Goal: Task Accomplishment & Management: Complete application form

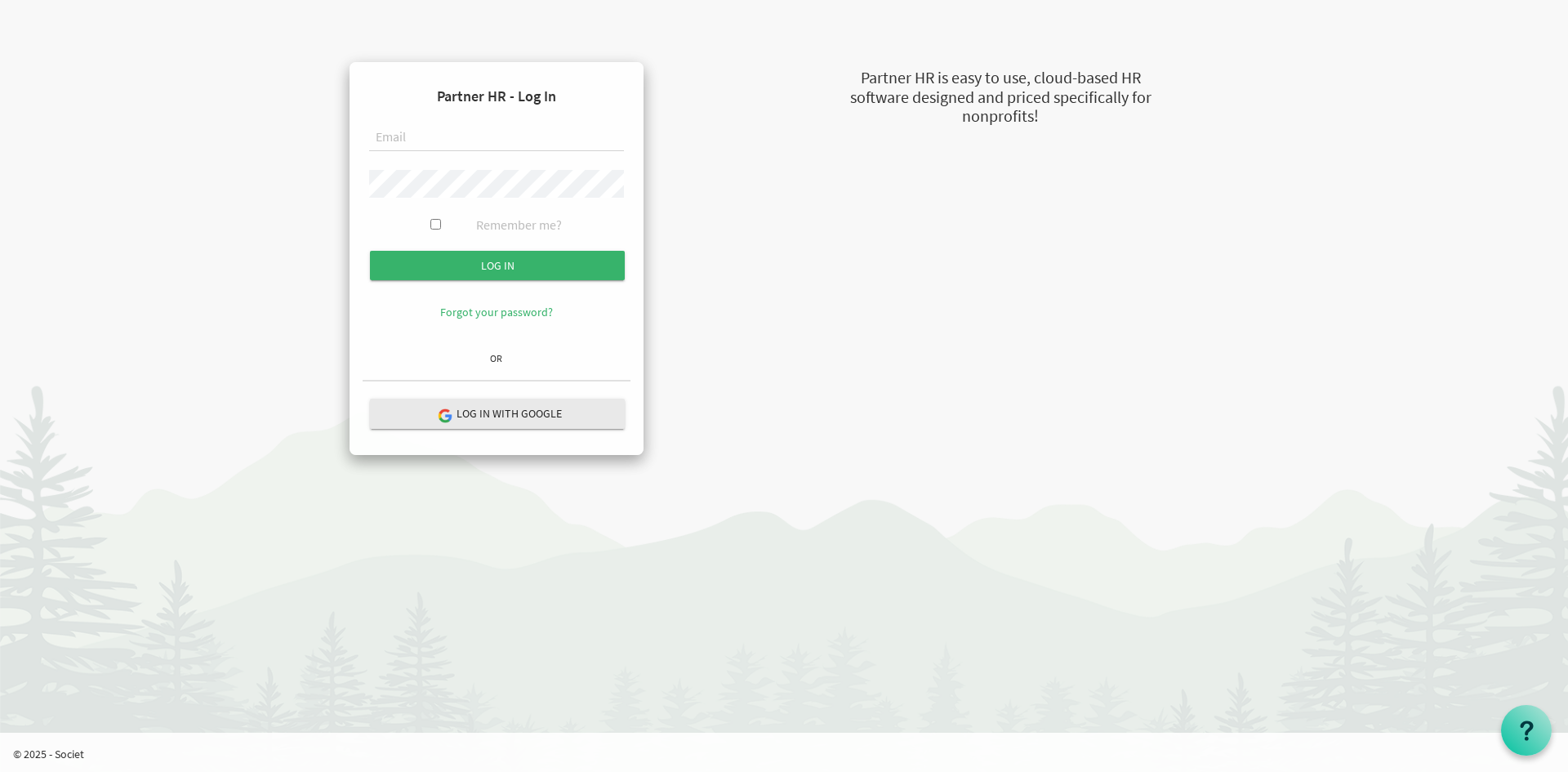
click at [491, 144] on input "text" at bounding box center [496, 137] width 255 height 27
type input "[PERSON_NAME][EMAIL_ADDRESS][DOMAIN_NAME]"
click at [370, 250] on input "Log in" at bounding box center [497, 265] width 255 height 29
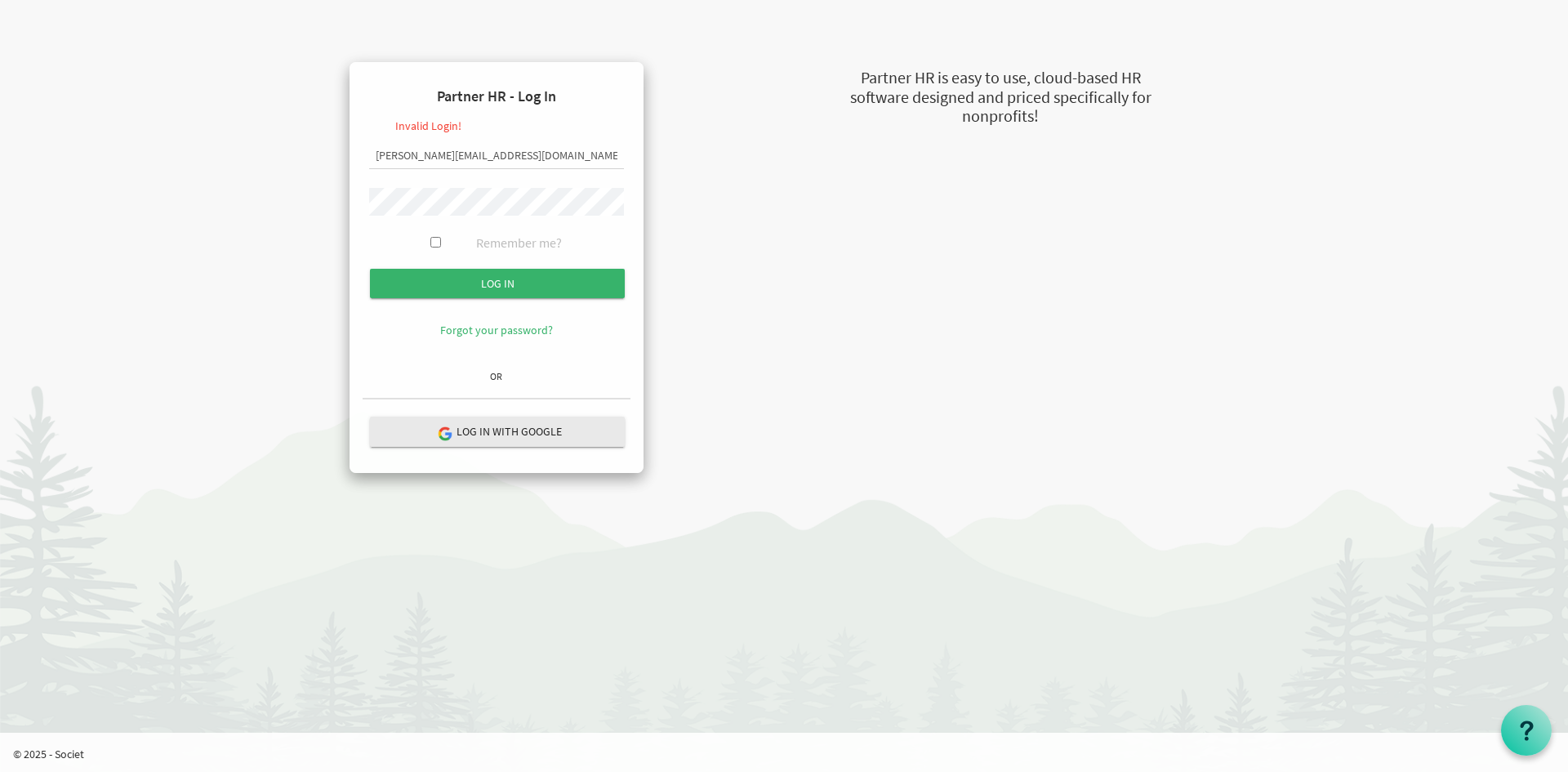
click at [370, 268] on input "Log in" at bounding box center [497, 282] width 255 height 29
drag, startPoint x: 524, startPoint y: 161, endPoint x: 0, endPoint y: 209, distance: 526.2
click at [0, 209] on body "Partner HR - Log In Invalid Login! RUSSEL@NEWCIRLCES.CA Remember me? Log in OR" at bounding box center [784, 245] width 1568 height 490
type input "[PERSON_NAME][EMAIL_ADDRESS][DOMAIN_NAME]"
click at [370, 268] on input "Log in" at bounding box center [497, 282] width 255 height 29
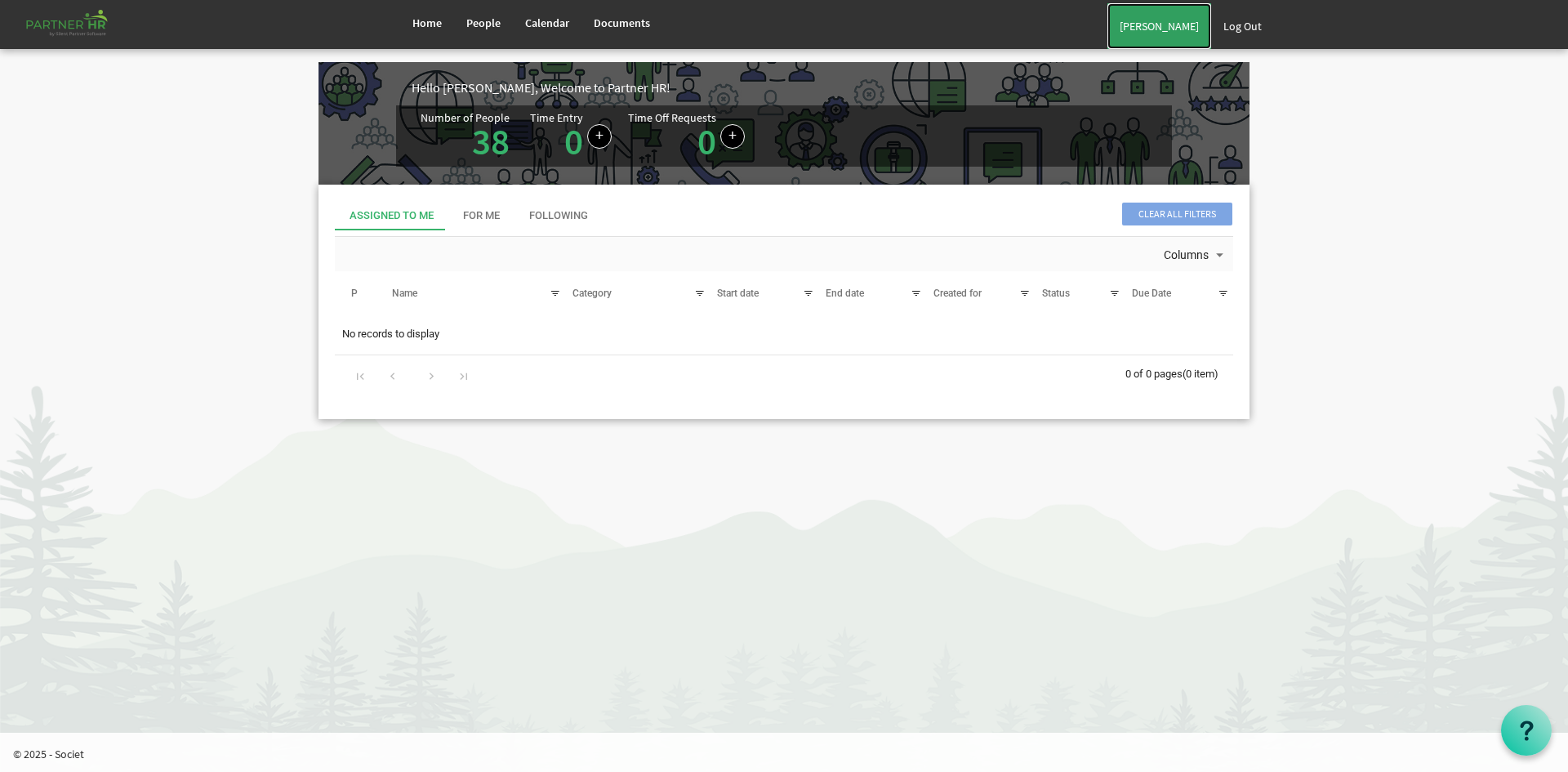
click at [1156, 18] on link "Russel Gallaza" at bounding box center [1160, 25] width 104 height 46
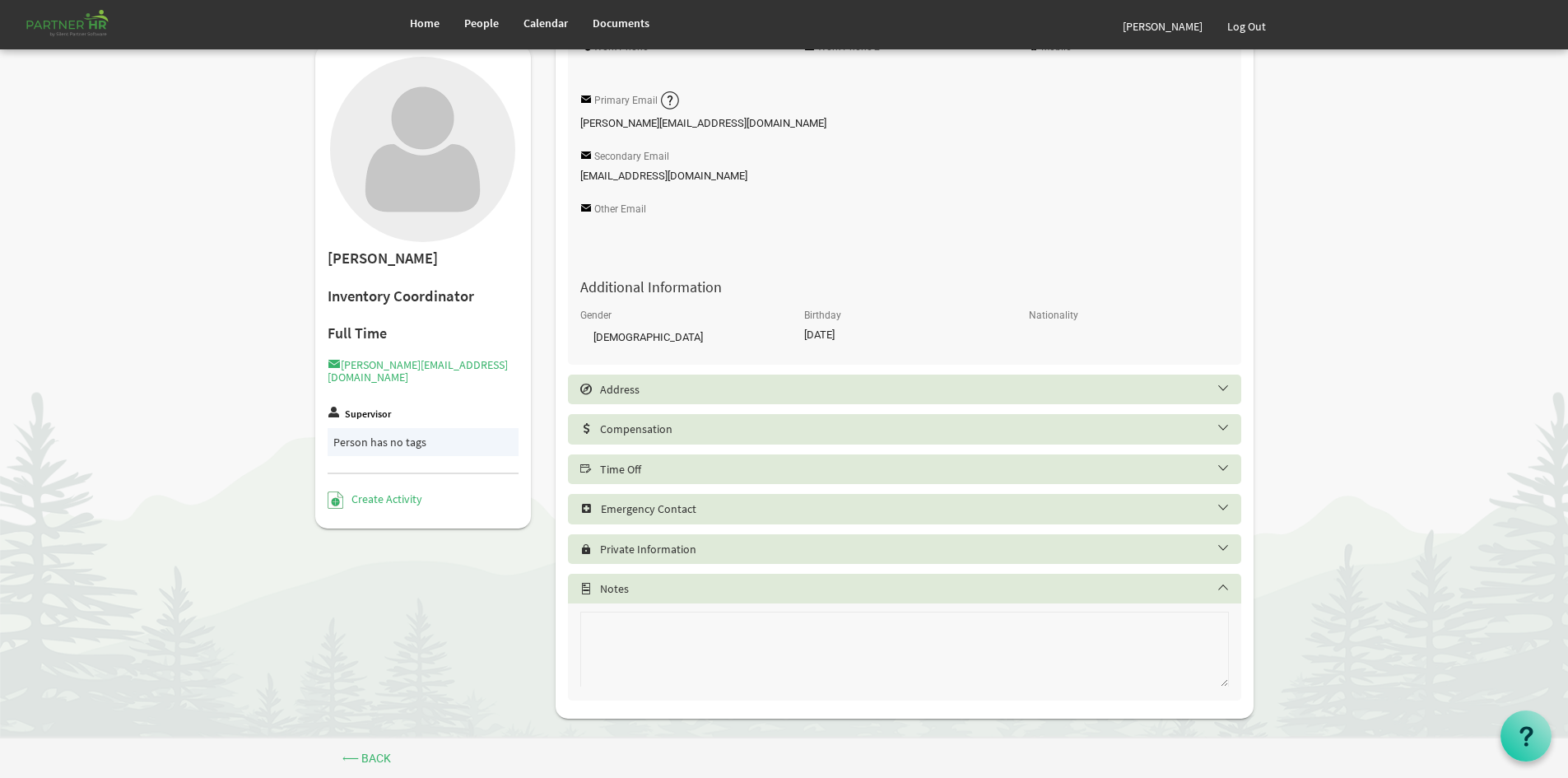
scroll to position [349, 0]
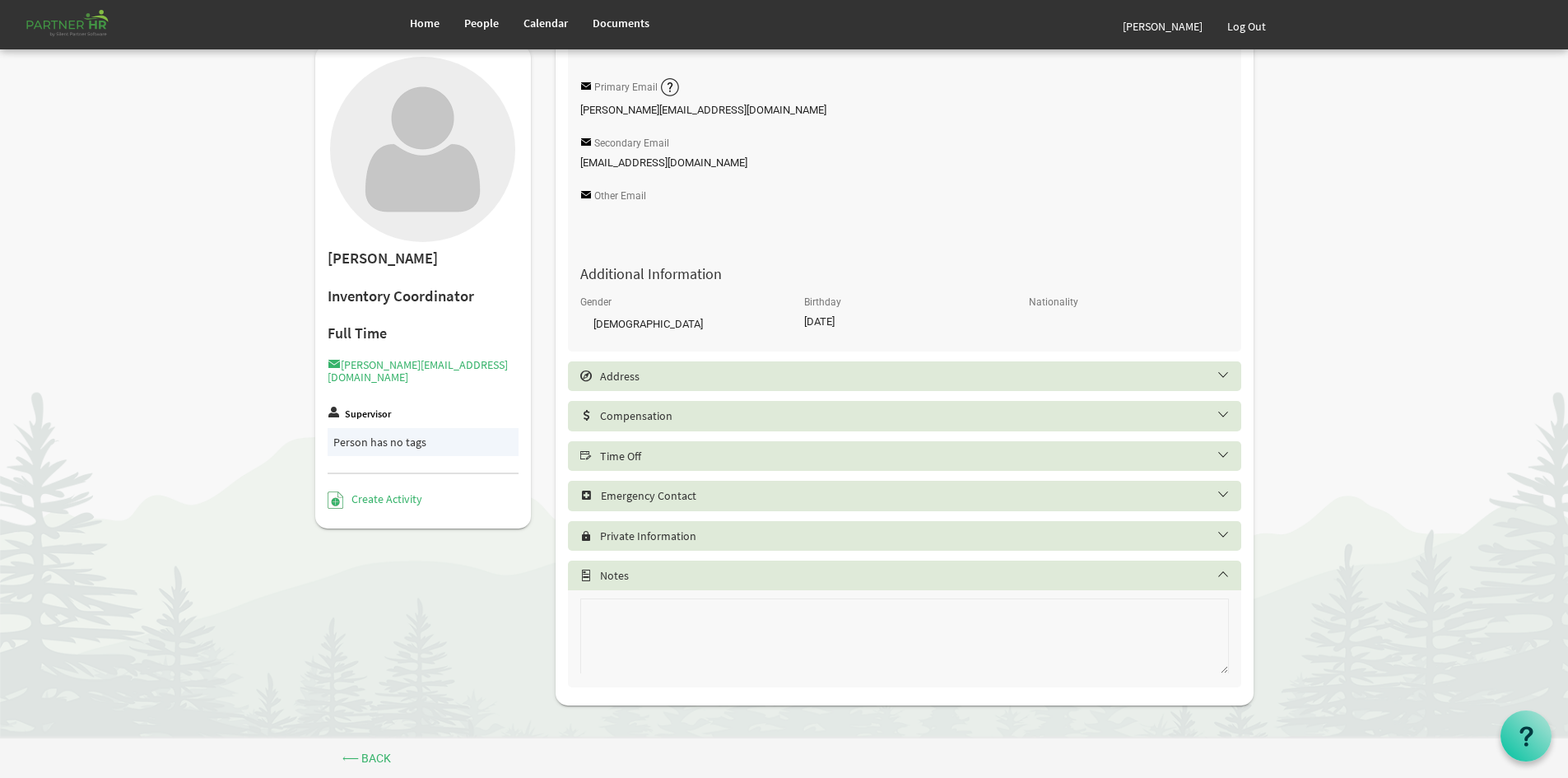
click at [749, 469] on div "Time Off" at bounding box center [905, 455] width 673 height 29
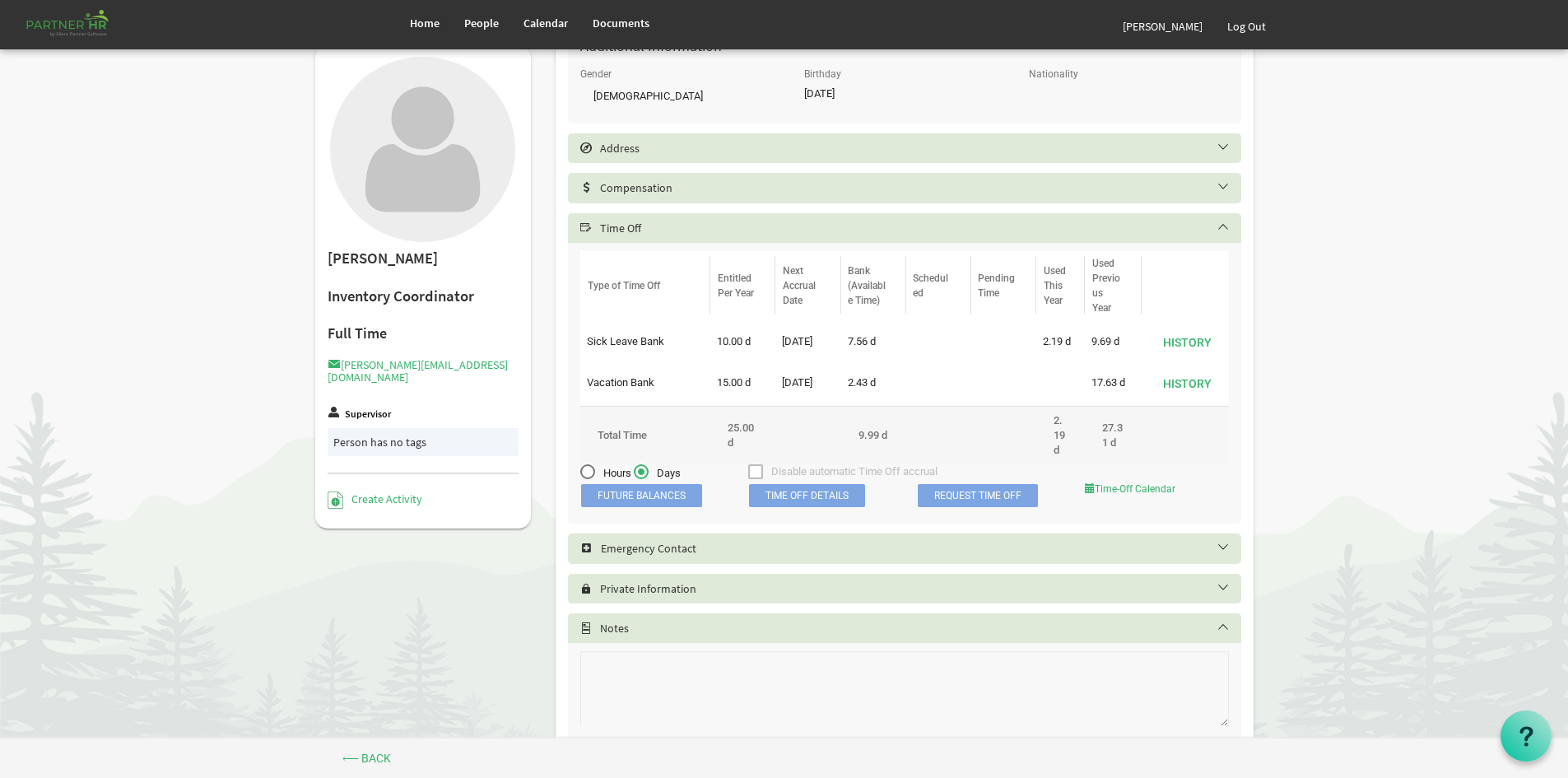
scroll to position [596, 0]
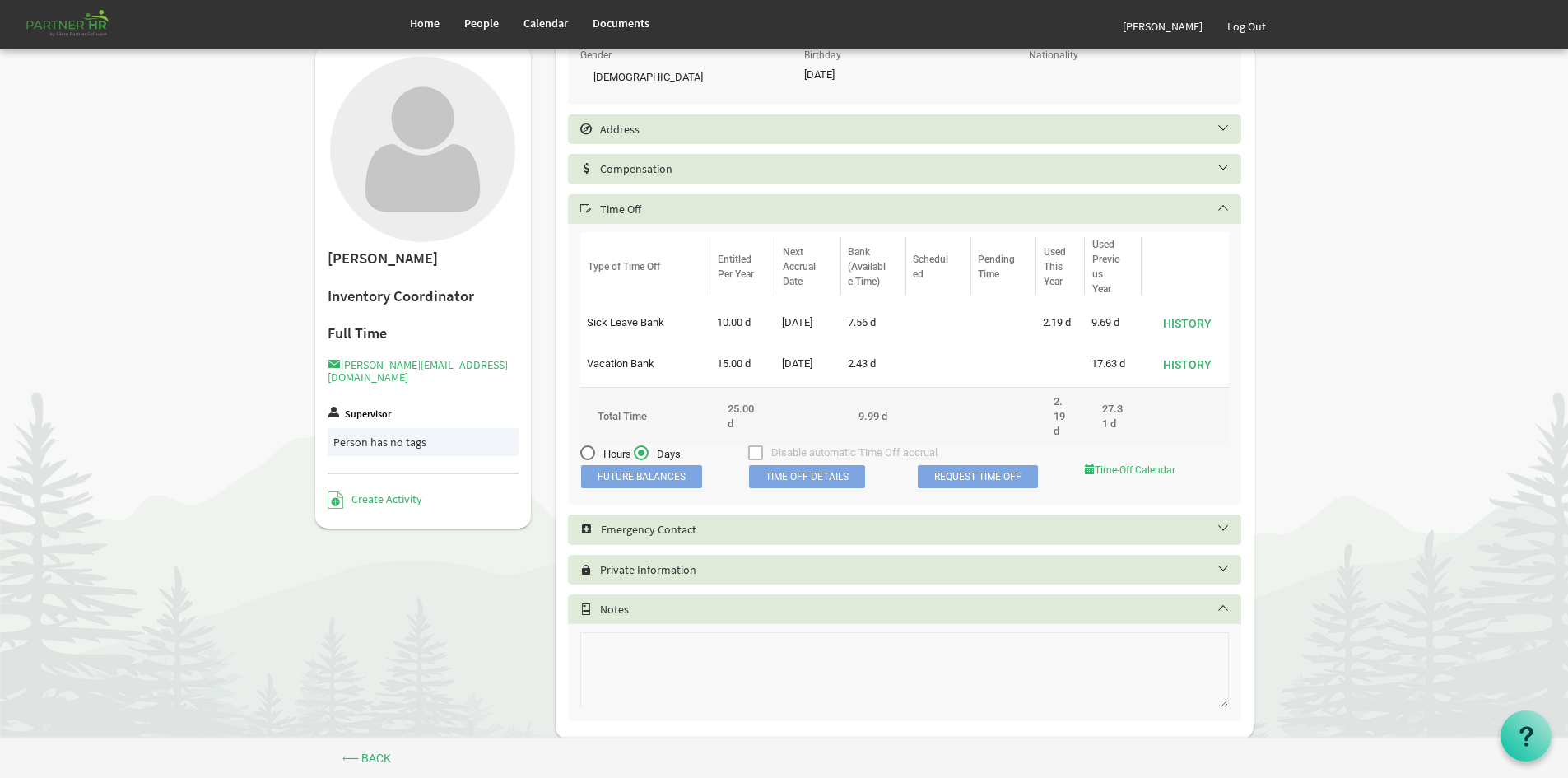
click at [632, 478] on span "Future Balances" at bounding box center [642, 476] width 121 height 23
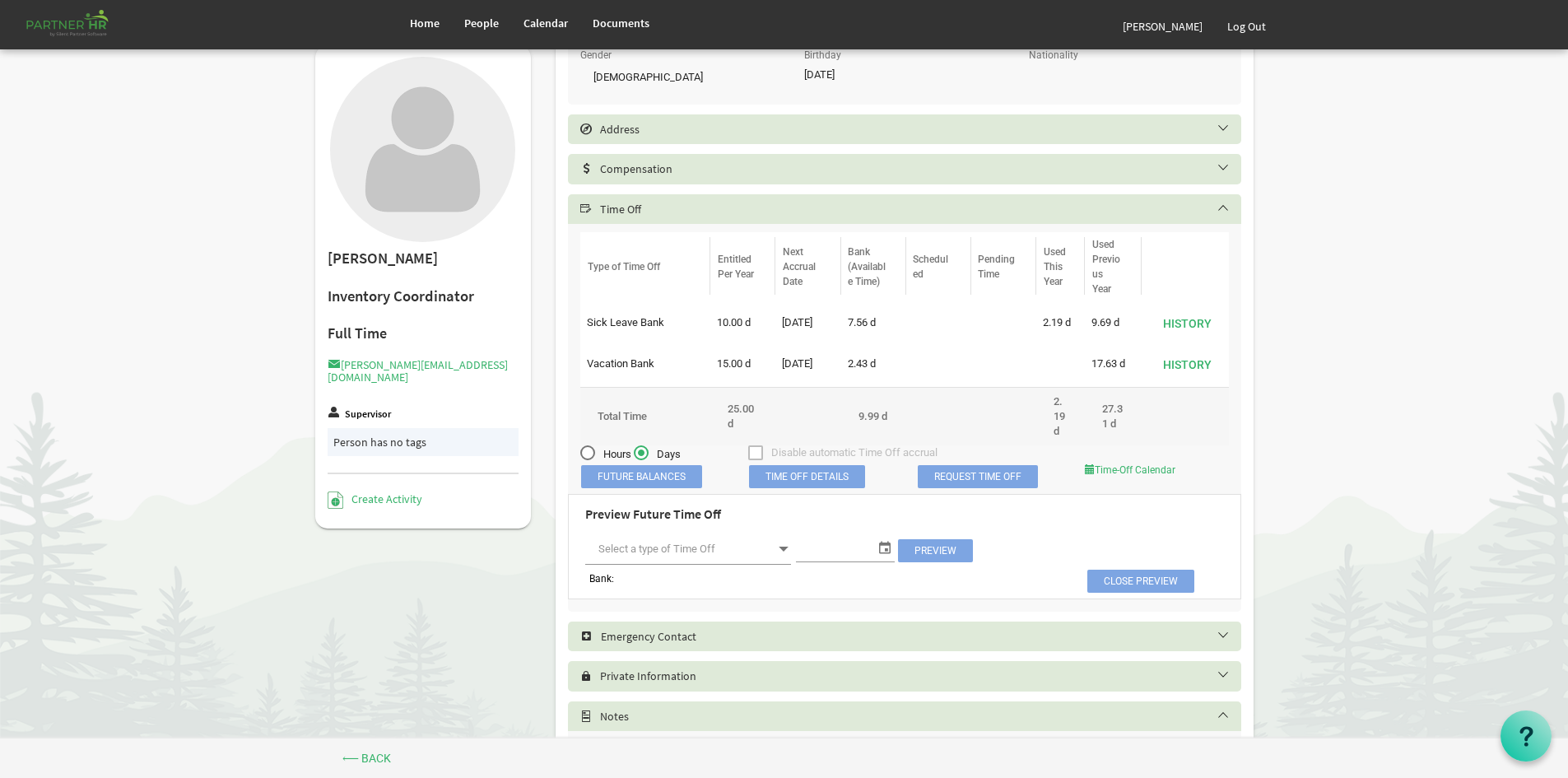
click at [881, 555] on span "select" at bounding box center [884, 547] width 20 height 22
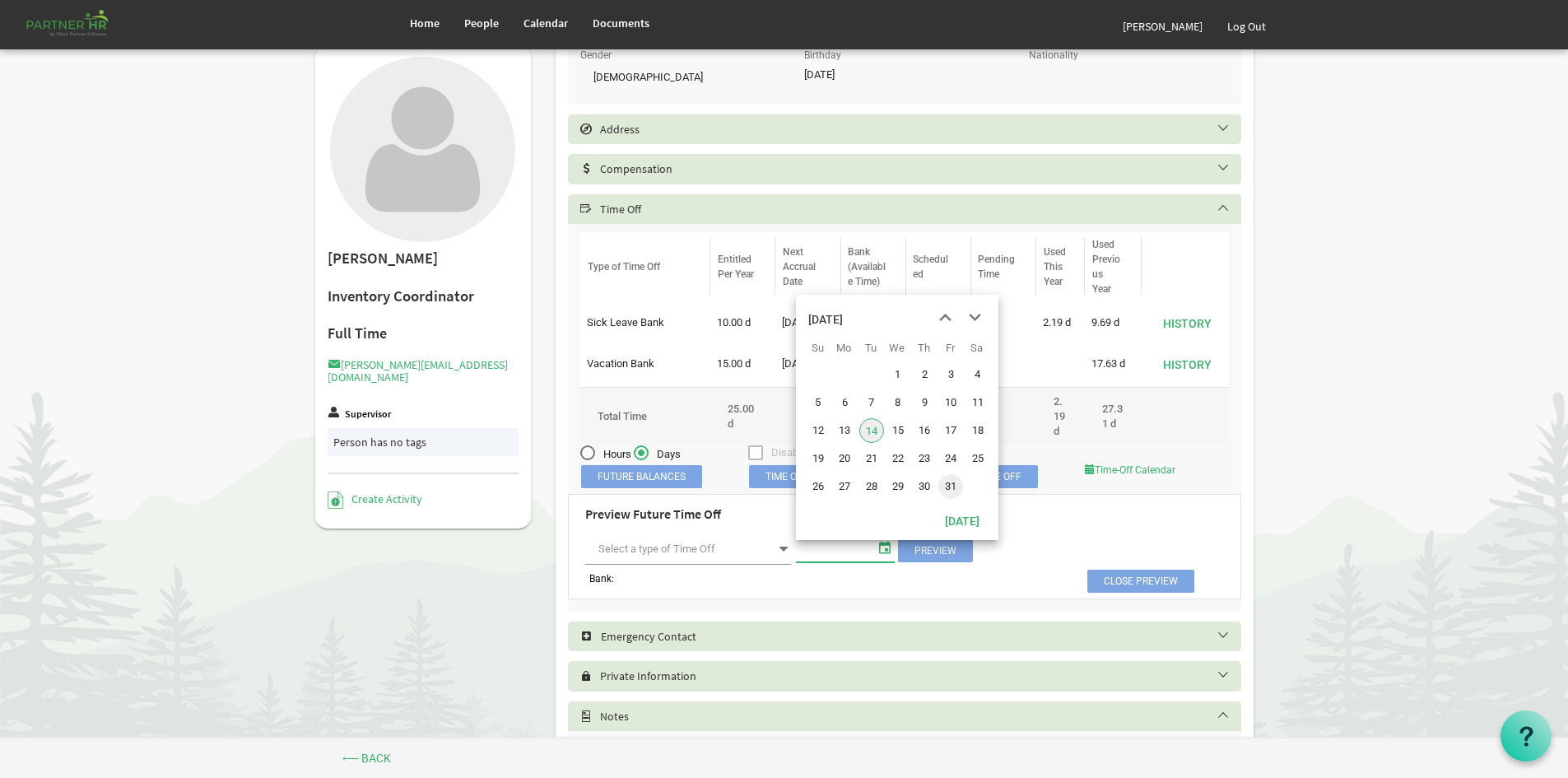
click at [950, 475] on span "31" at bounding box center [950, 487] width 25 height 25
type input "10/31/2025"
click at [782, 561] on span at bounding box center [784, 549] width 15 height 23
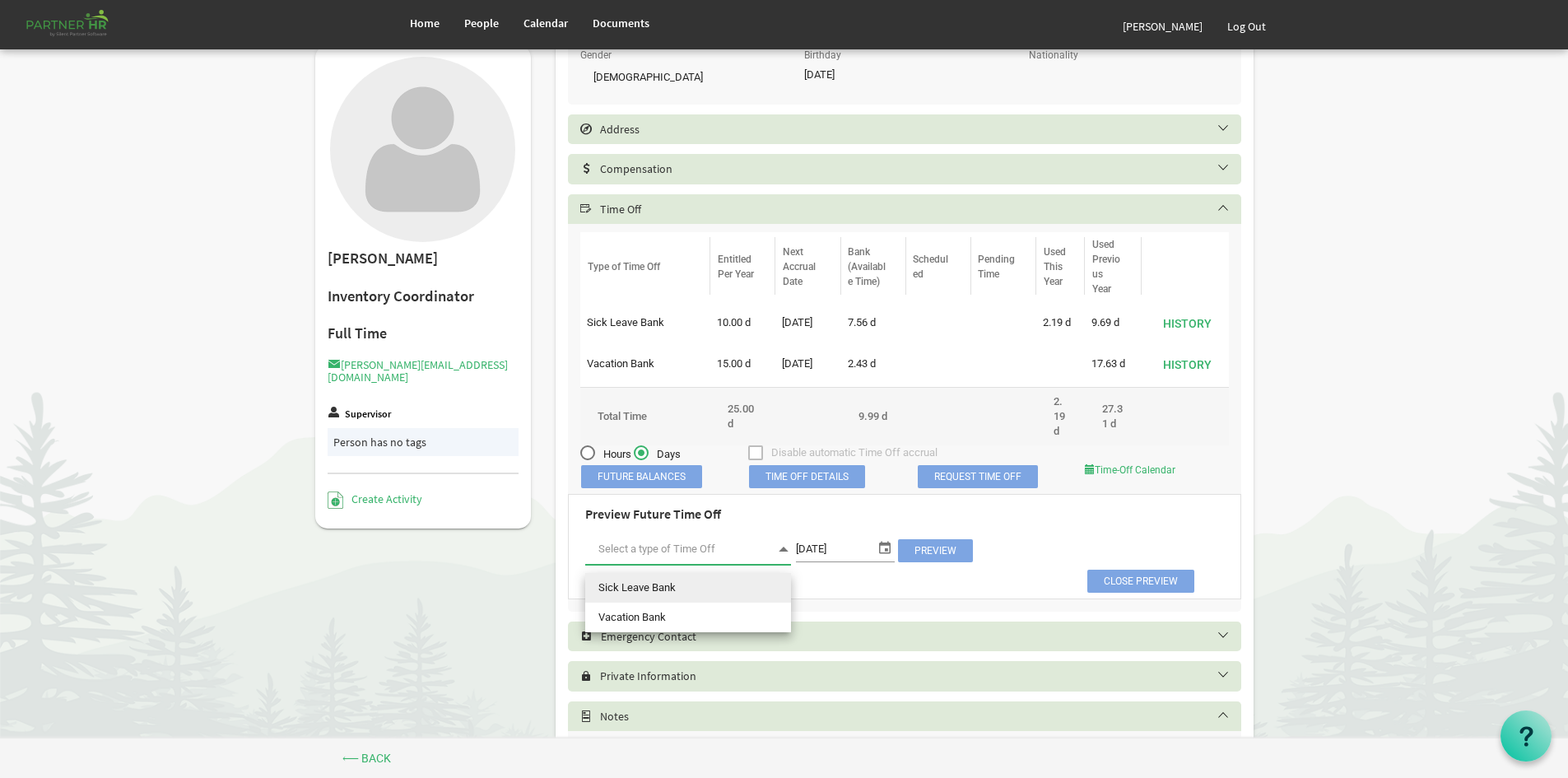
click at [782, 587] on li "Sick Leave Bank" at bounding box center [688, 587] width 206 height 29
click at [937, 559] on span "Preview" at bounding box center [935, 550] width 75 height 23
click at [786, 557] on span at bounding box center [784, 549] width 15 height 23
click at [769, 603] on li "Vacation Bank" at bounding box center [688, 617] width 206 height 29
type input "Vacation Bank"
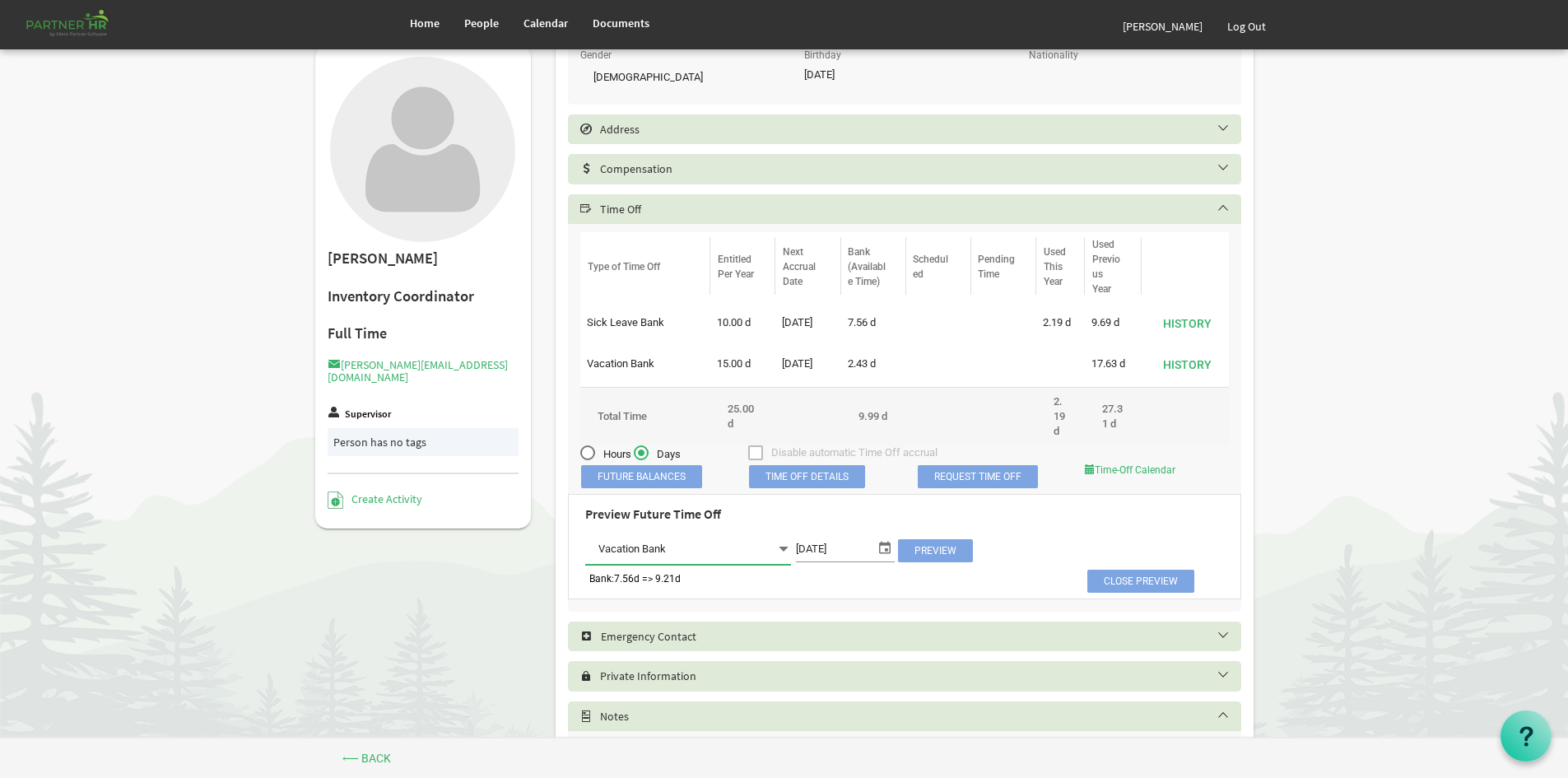
click at [938, 560] on span "Preview" at bounding box center [935, 550] width 75 height 23
click at [418, 14] on link "Home" at bounding box center [424, 23] width 54 height 46
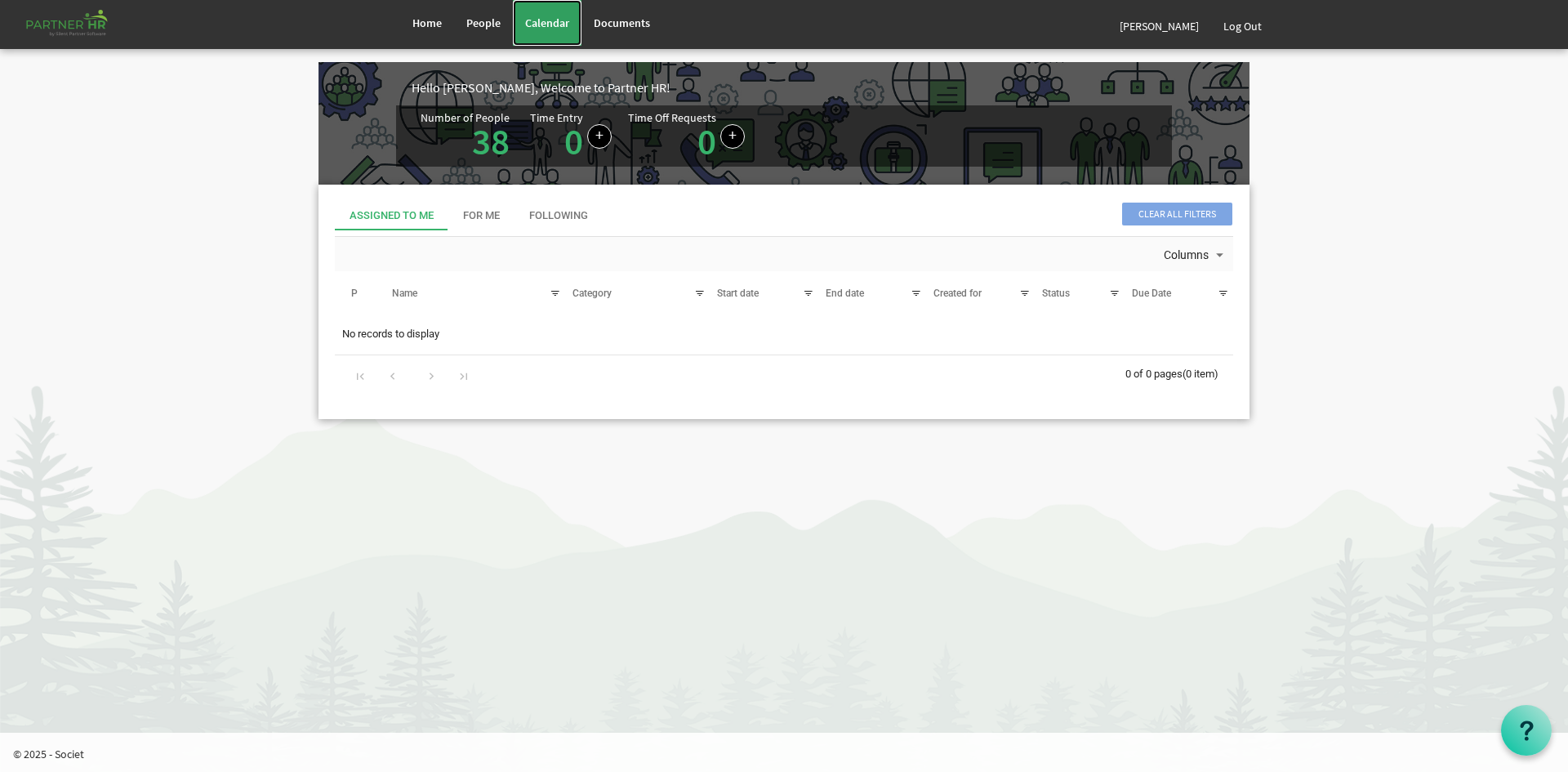
click at [560, 34] on link "Calendar" at bounding box center [547, 23] width 69 height 46
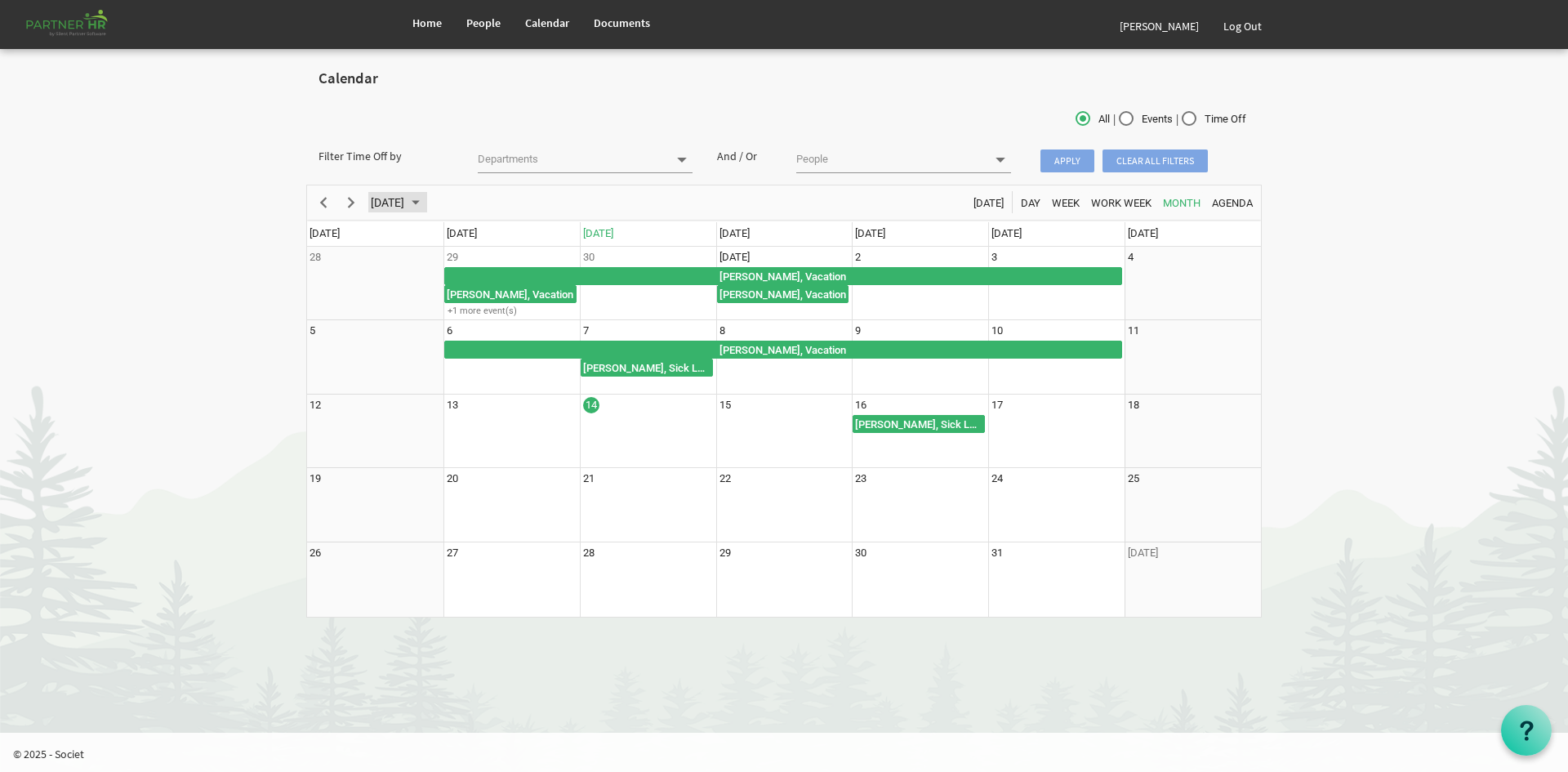
click at [406, 206] on span "[DATE]" at bounding box center [387, 203] width 37 height 21
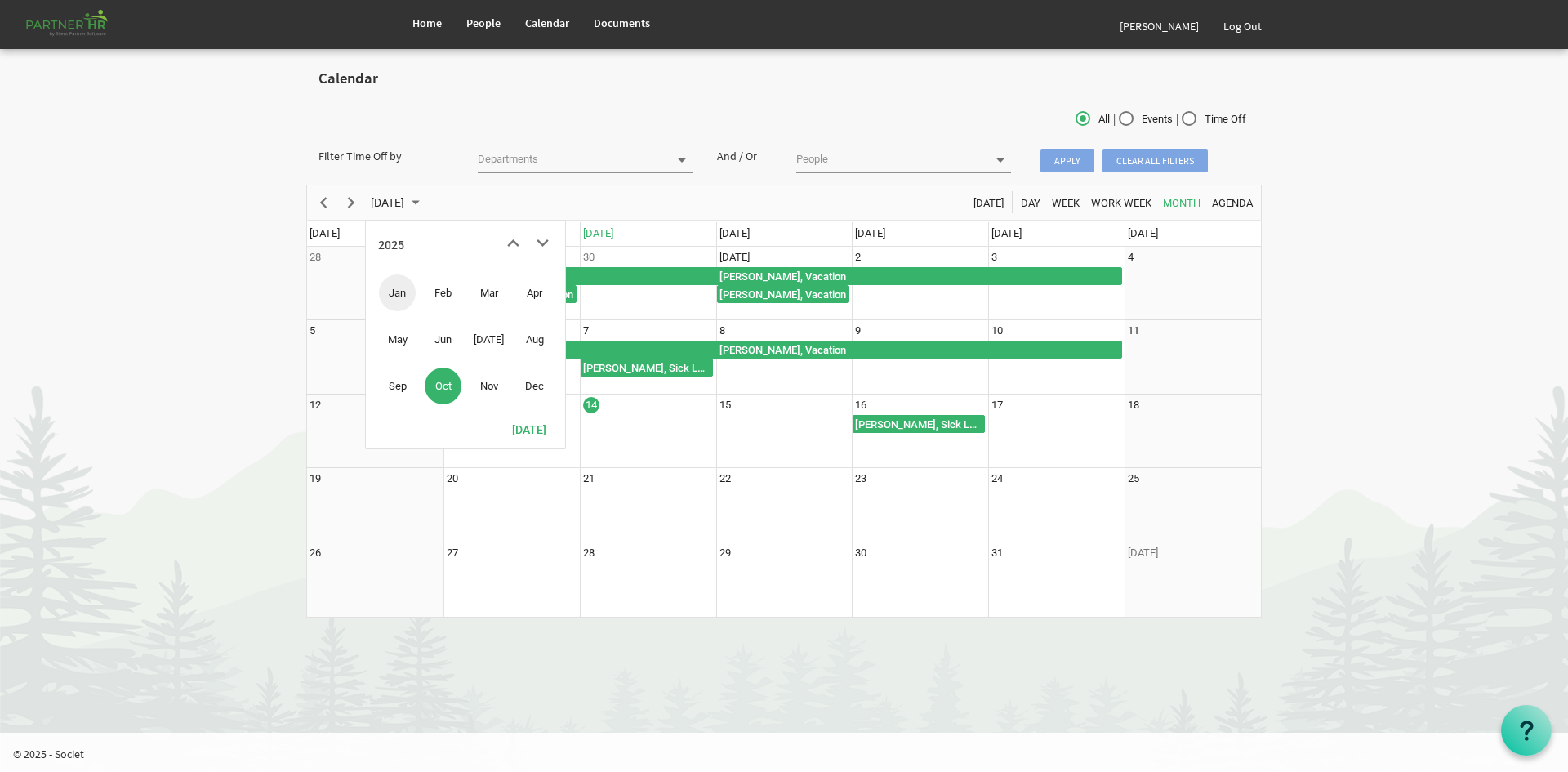
click at [406, 300] on span "Jan" at bounding box center [397, 293] width 37 height 37
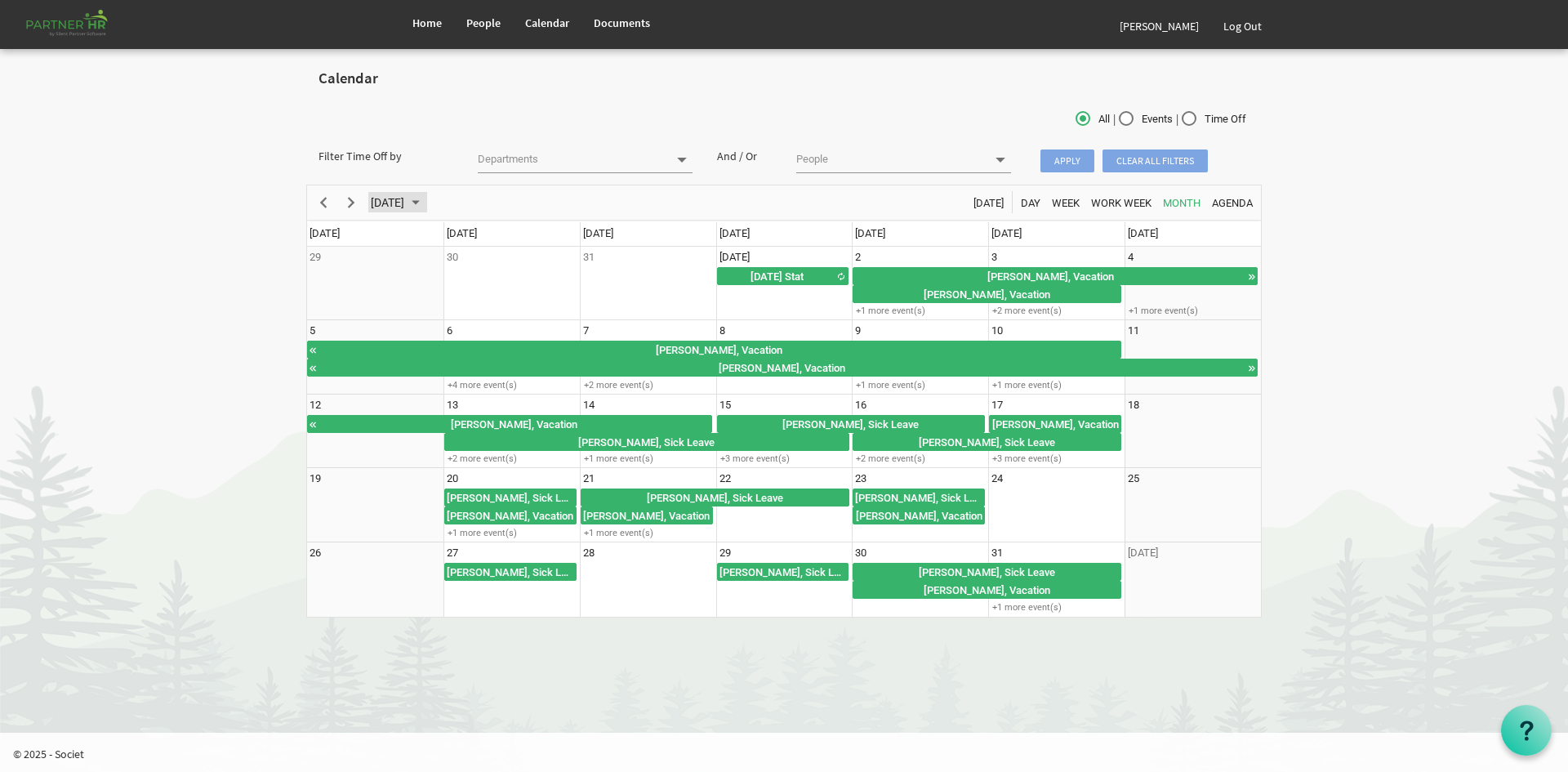
click at [425, 200] on span "October 2025" at bounding box center [415, 203] width 20 height 21
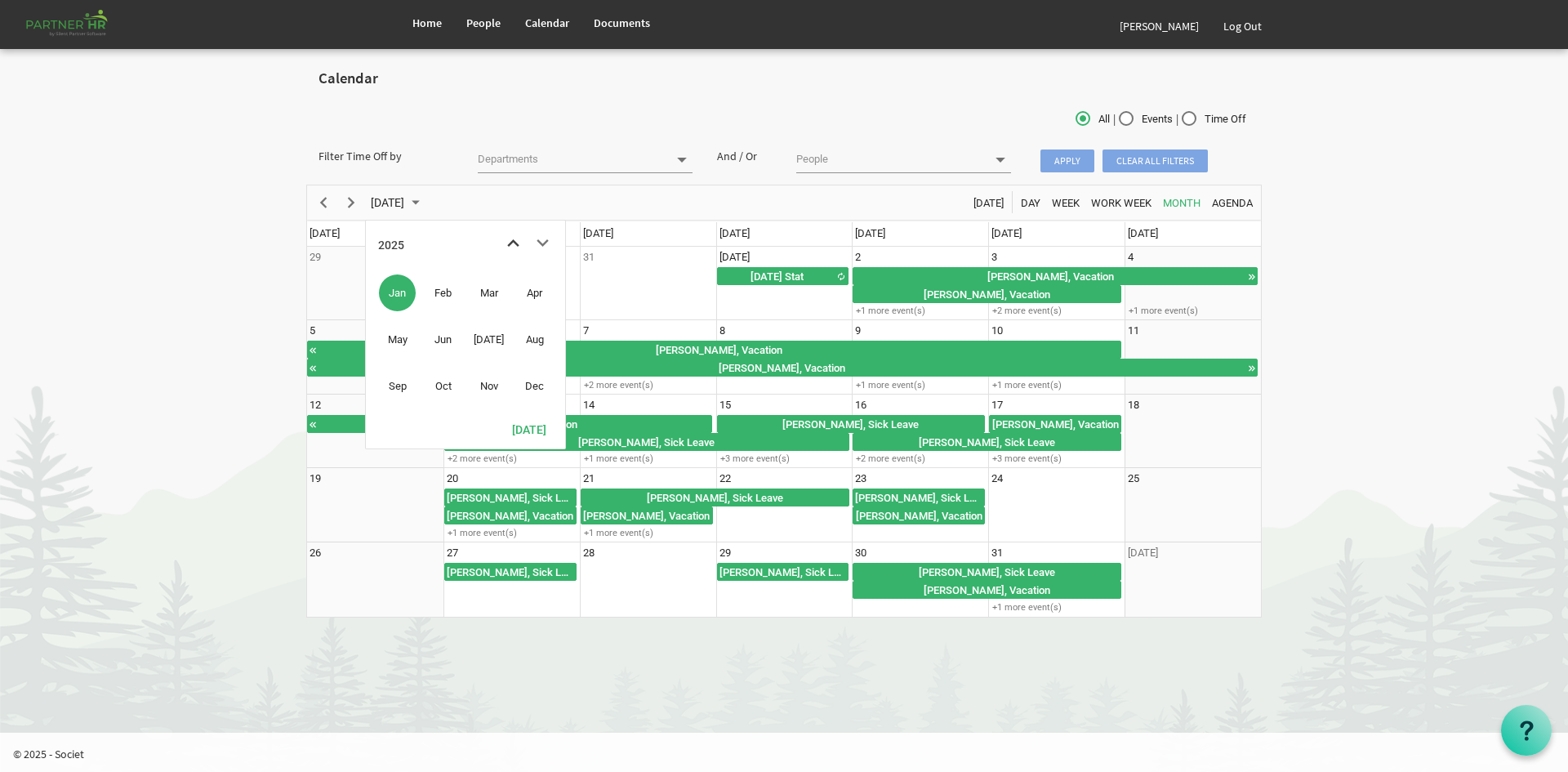
click at [515, 245] on span "previous month" at bounding box center [513, 243] width 28 height 29
click at [539, 237] on span "next month" at bounding box center [542, 243] width 28 height 29
click at [407, 297] on span "Jan" at bounding box center [397, 293] width 37 height 37
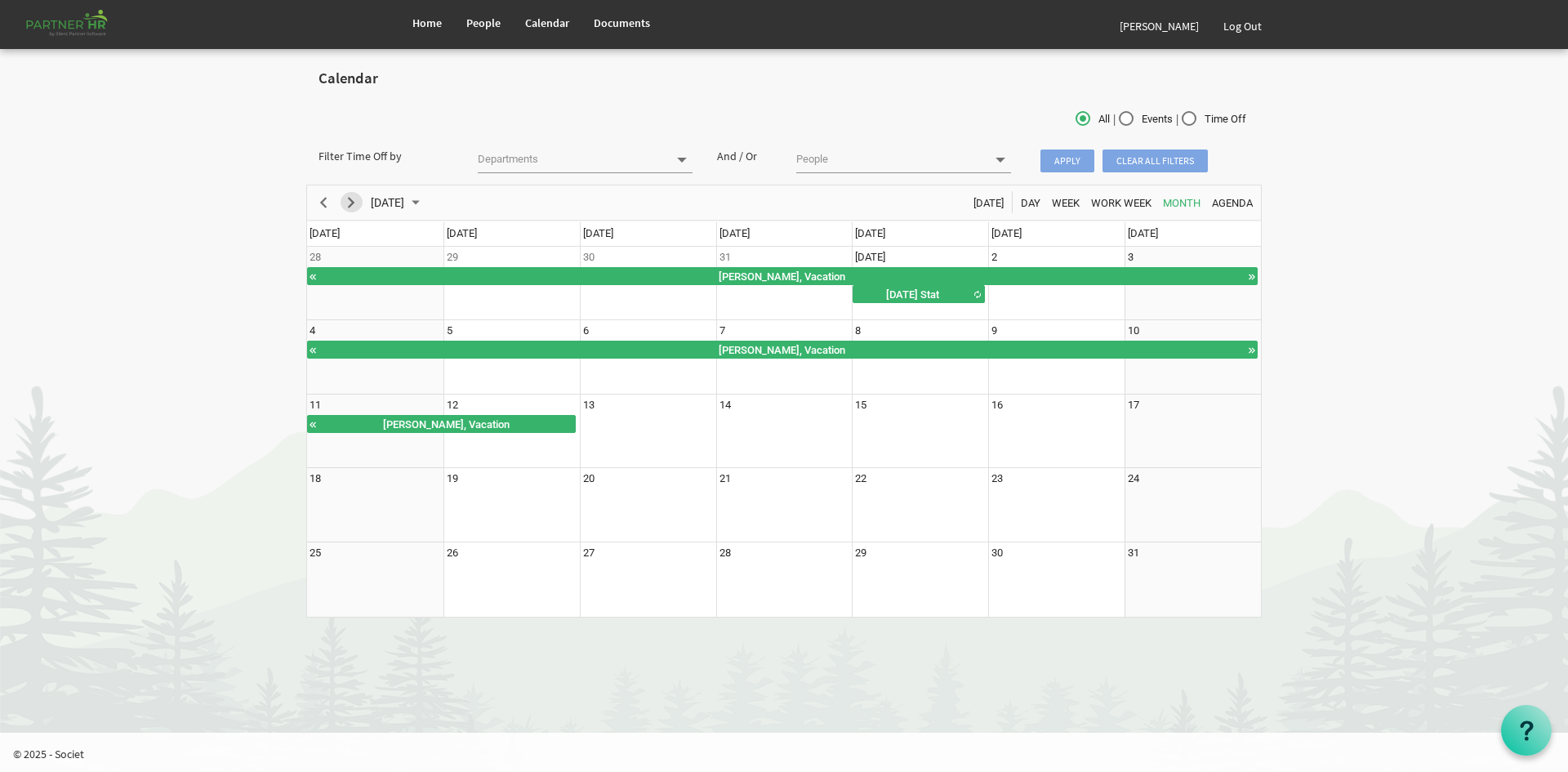
click at [352, 213] on div "next period" at bounding box center [350, 202] width 27 height 34
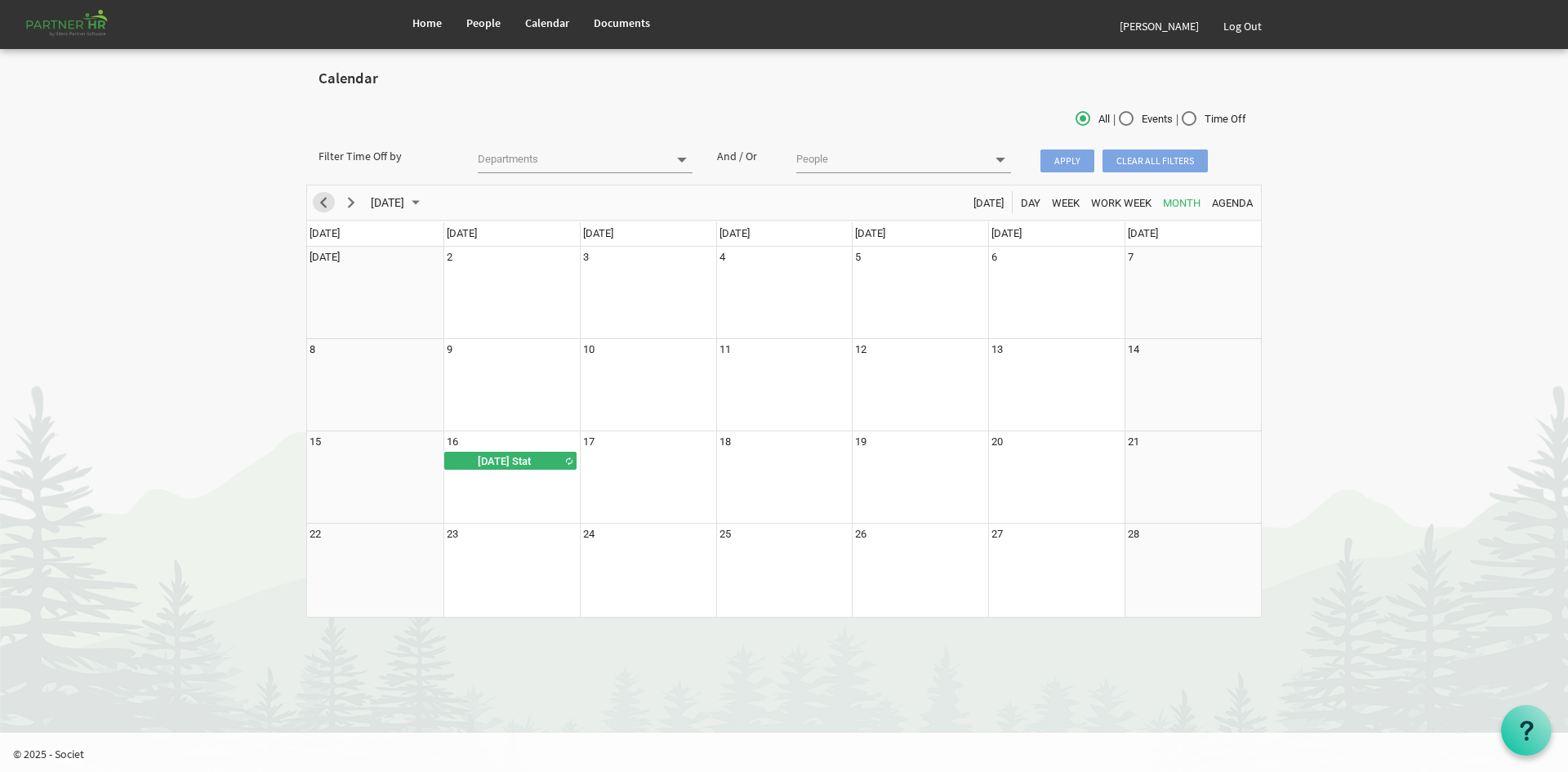
click at [322, 209] on span "Previous" at bounding box center [323, 203] width 20 height 21
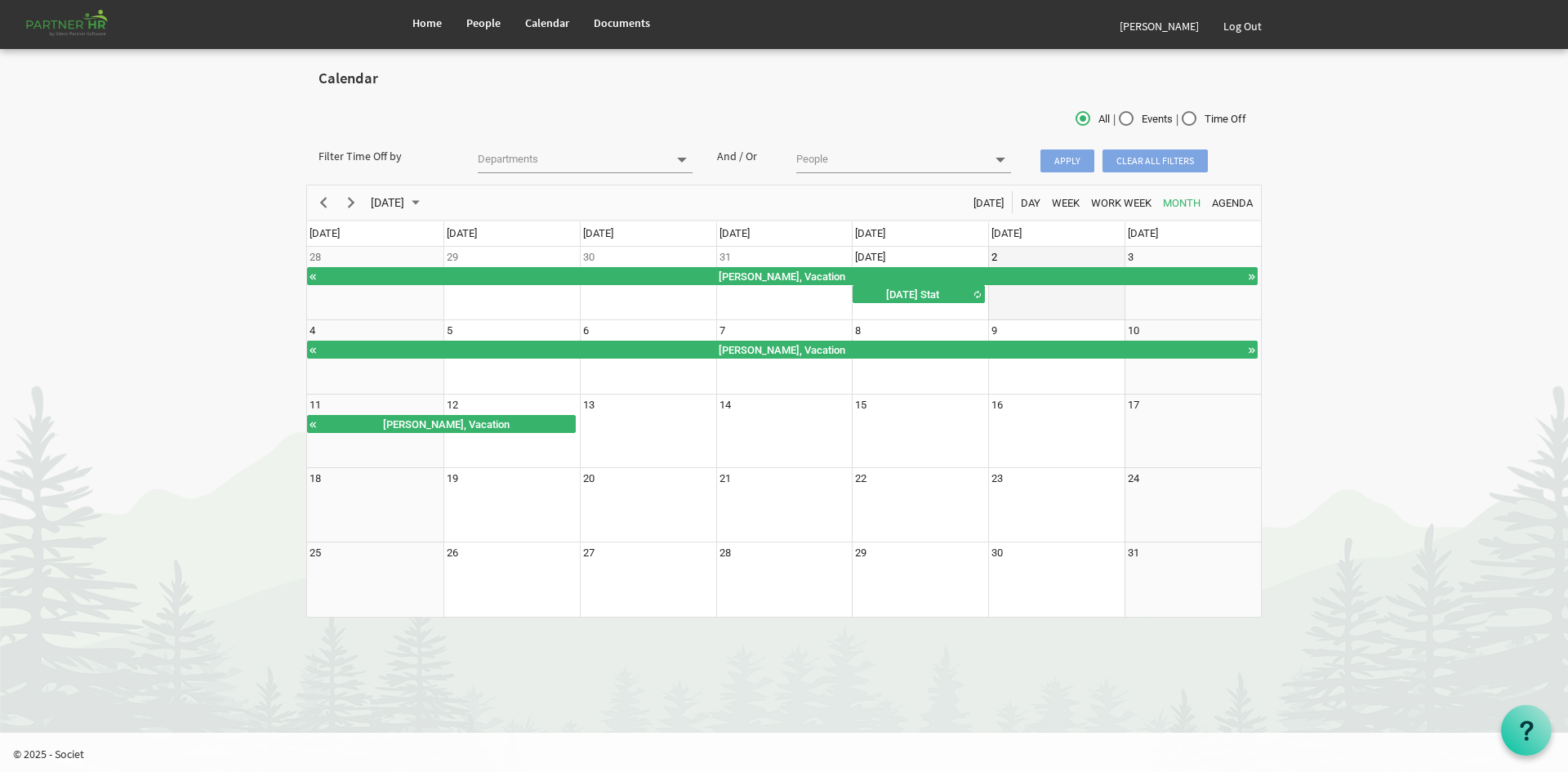
click at [1070, 265] on td "2" at bounding box center [1056, 283] width 136 height 74
click at [423, 17] on span "Home" at bounding box center [426, 23] width 29 height 15
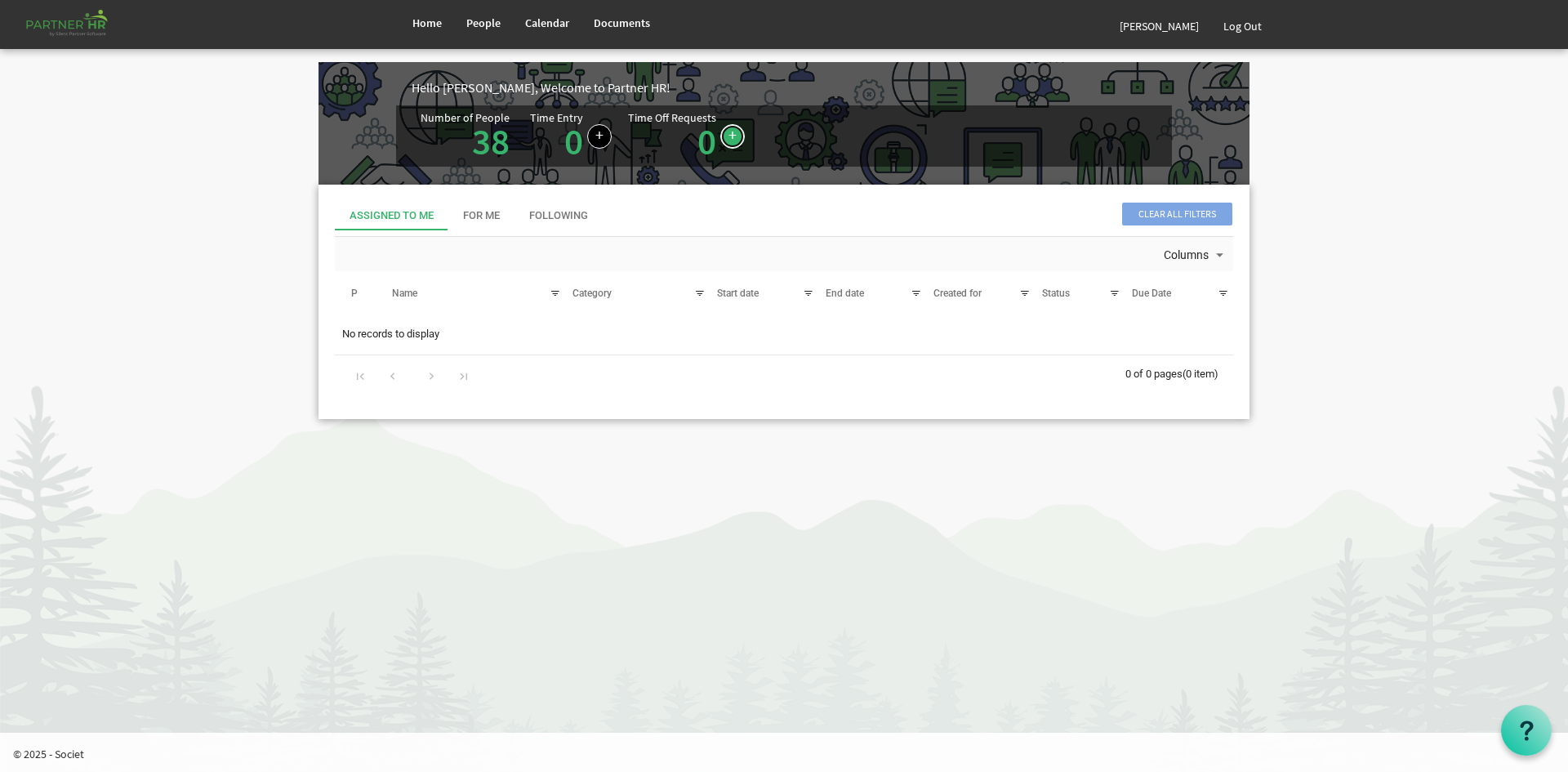
click at [731, 137] on link at bounding box center [732, 137] width 24 height 24
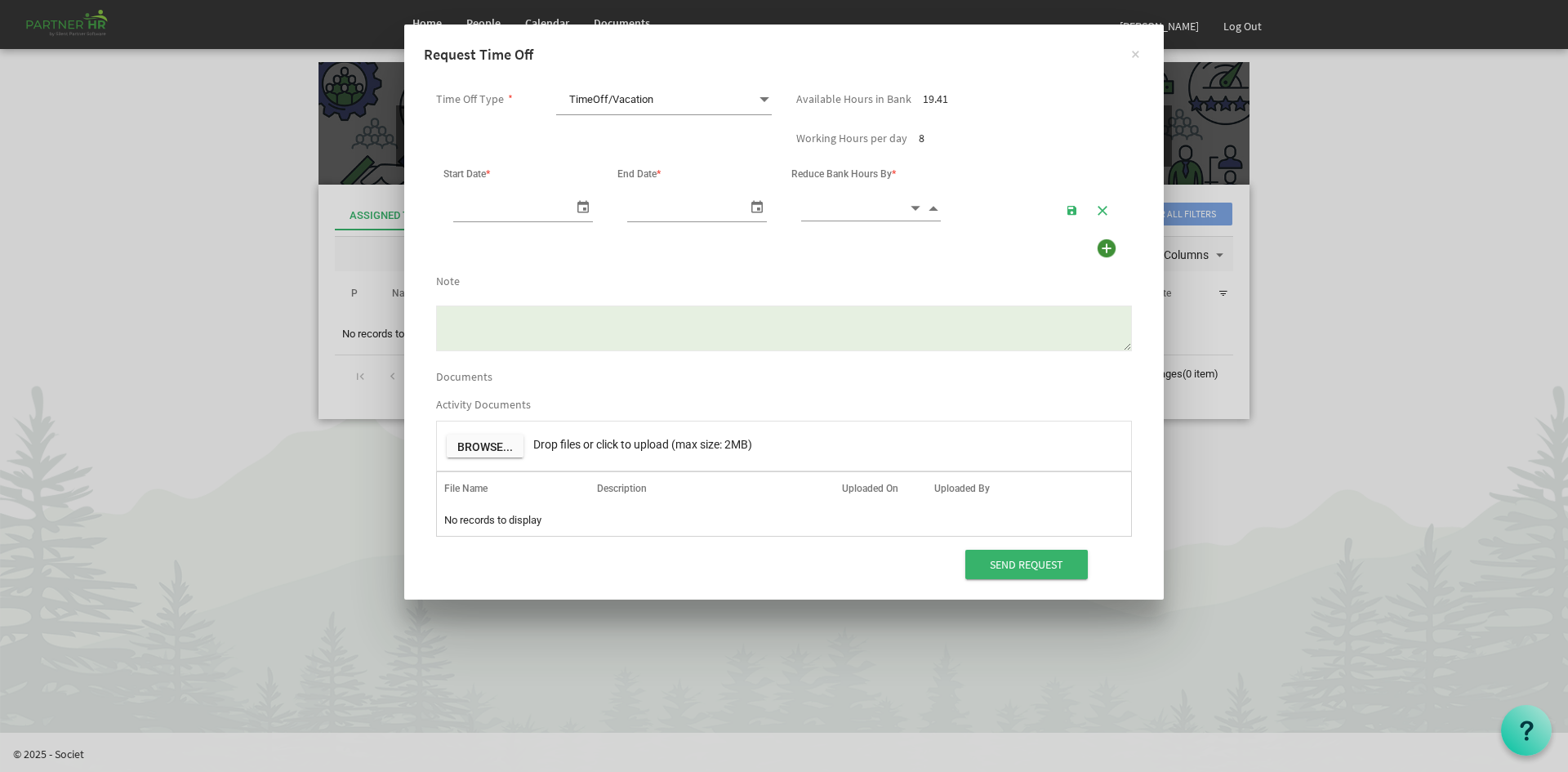
scroll to position [0, 17]
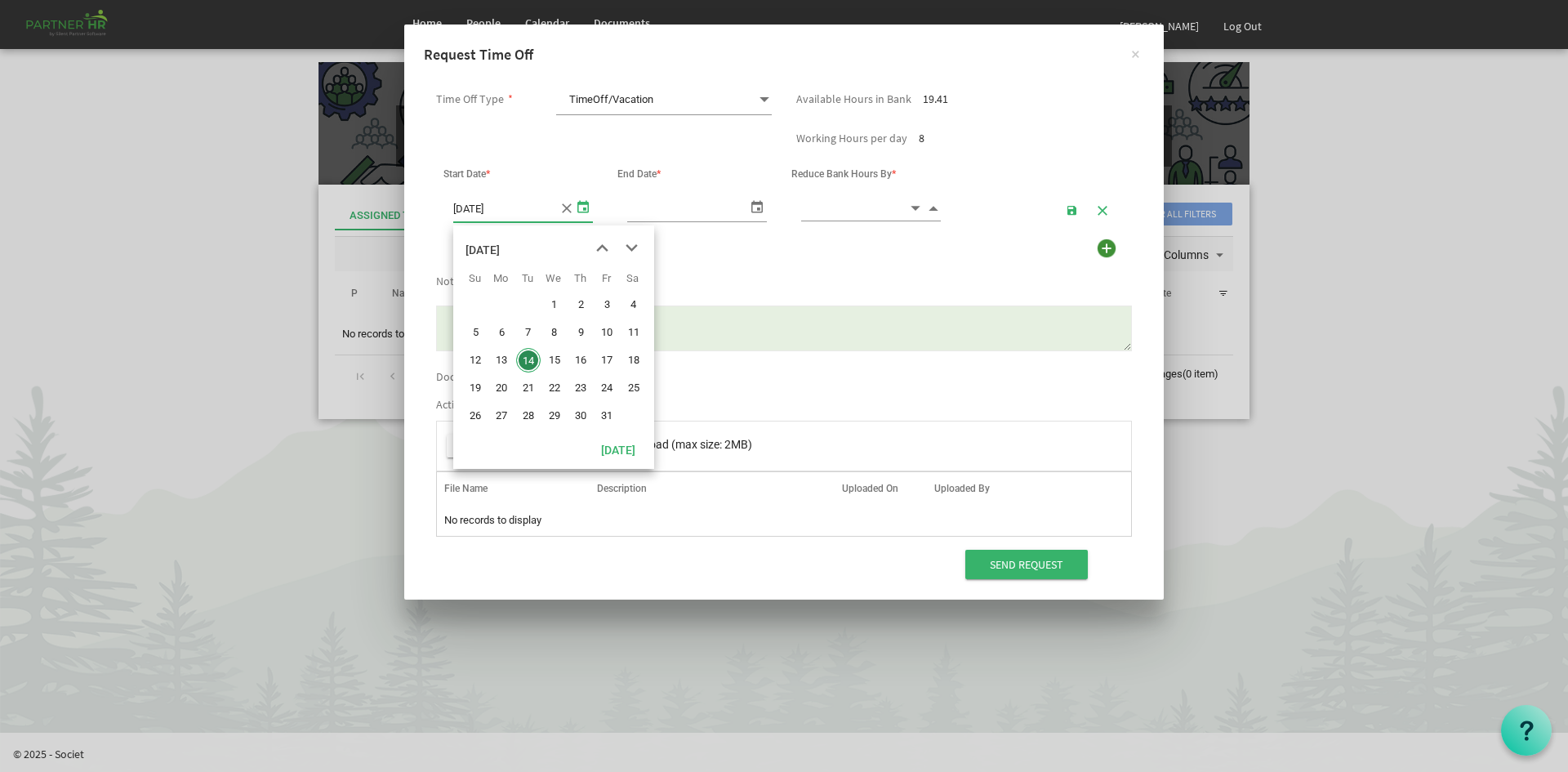
click at [576, 210] on span "select" at bounding box center [583, 205] width 20 height 24
click at [624, 249] on span "next month" at bounding box center [632, 248] width 28 height 29
click at [580, 207] on span "select" at bounding box center [583, 205] width 20 height 24
click at [632, 244] on span "next month" at bounding box center [632, 248] width 28 height 29
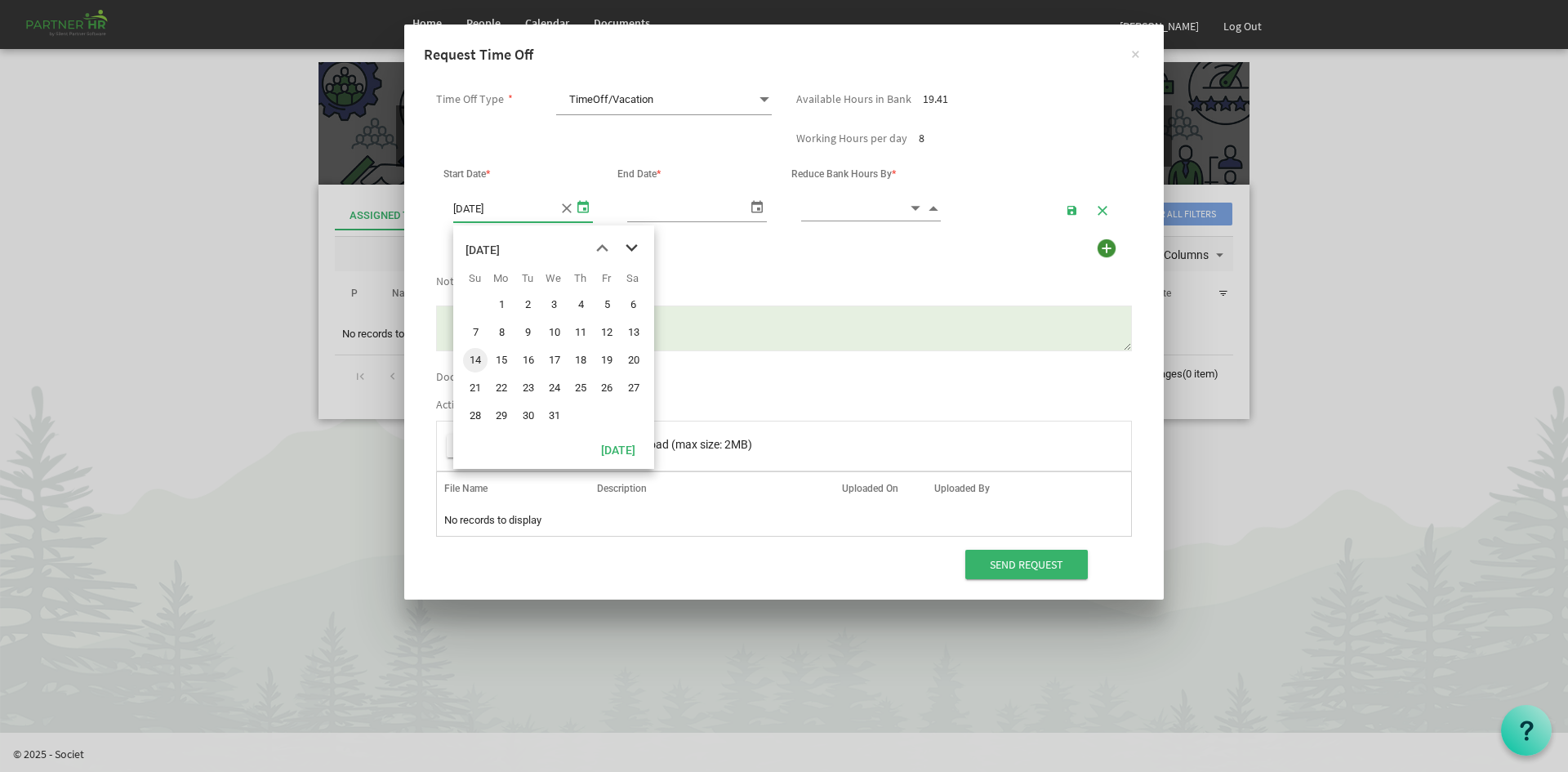
click at [632, 244] on span "next month" at bounding box center [632, 248] width 28 height 29
click at [600, 243] on span "previous month" at bounding box center [602, 248] width 28 height 29
click at [602, 300] on span "2" at bounding box center [607, 305] width 24 height 24
type input "[DATE]"
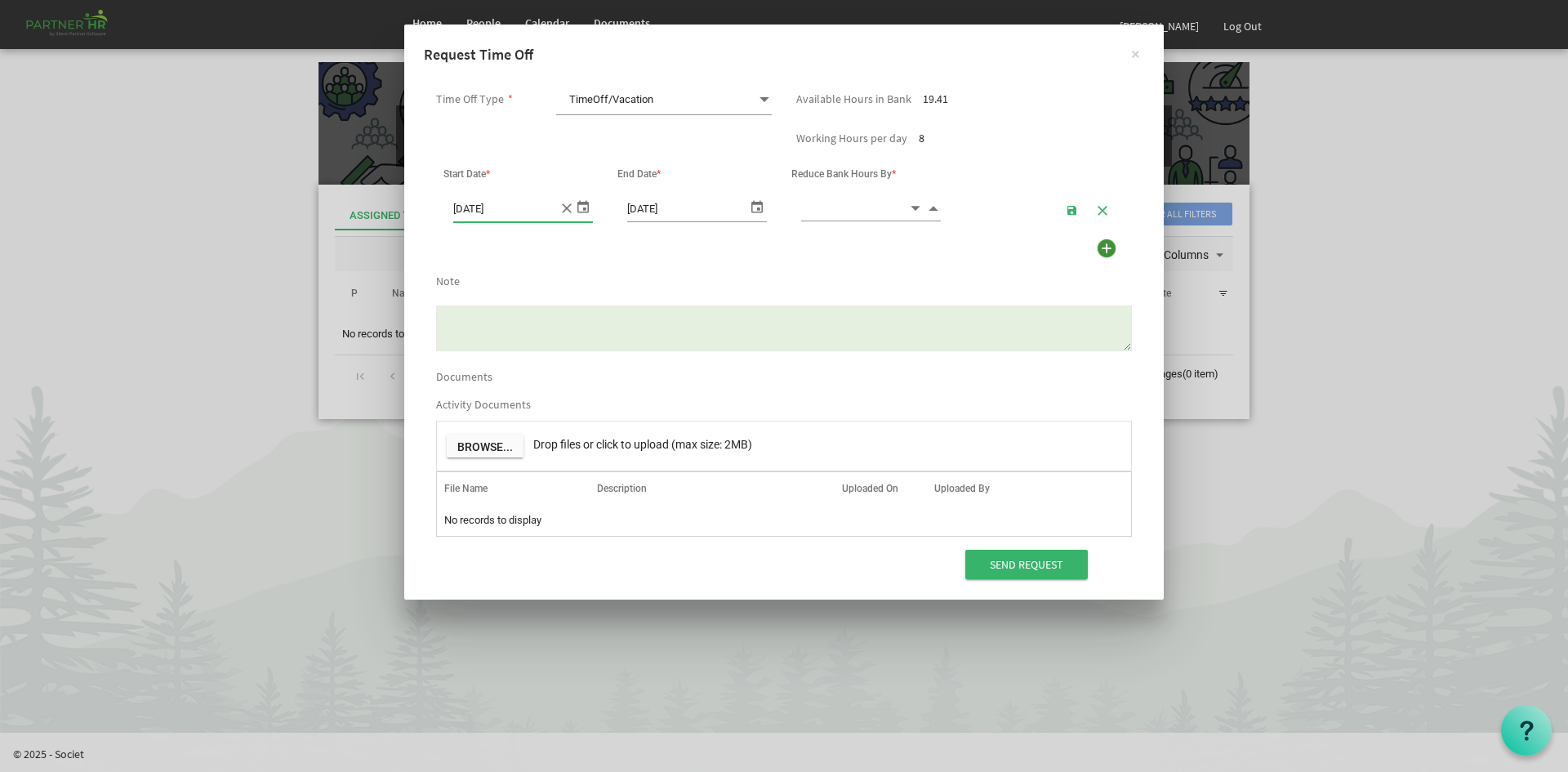
click at [759, 211] on span "select" at bounding box center [757, 205] width 20 height 24
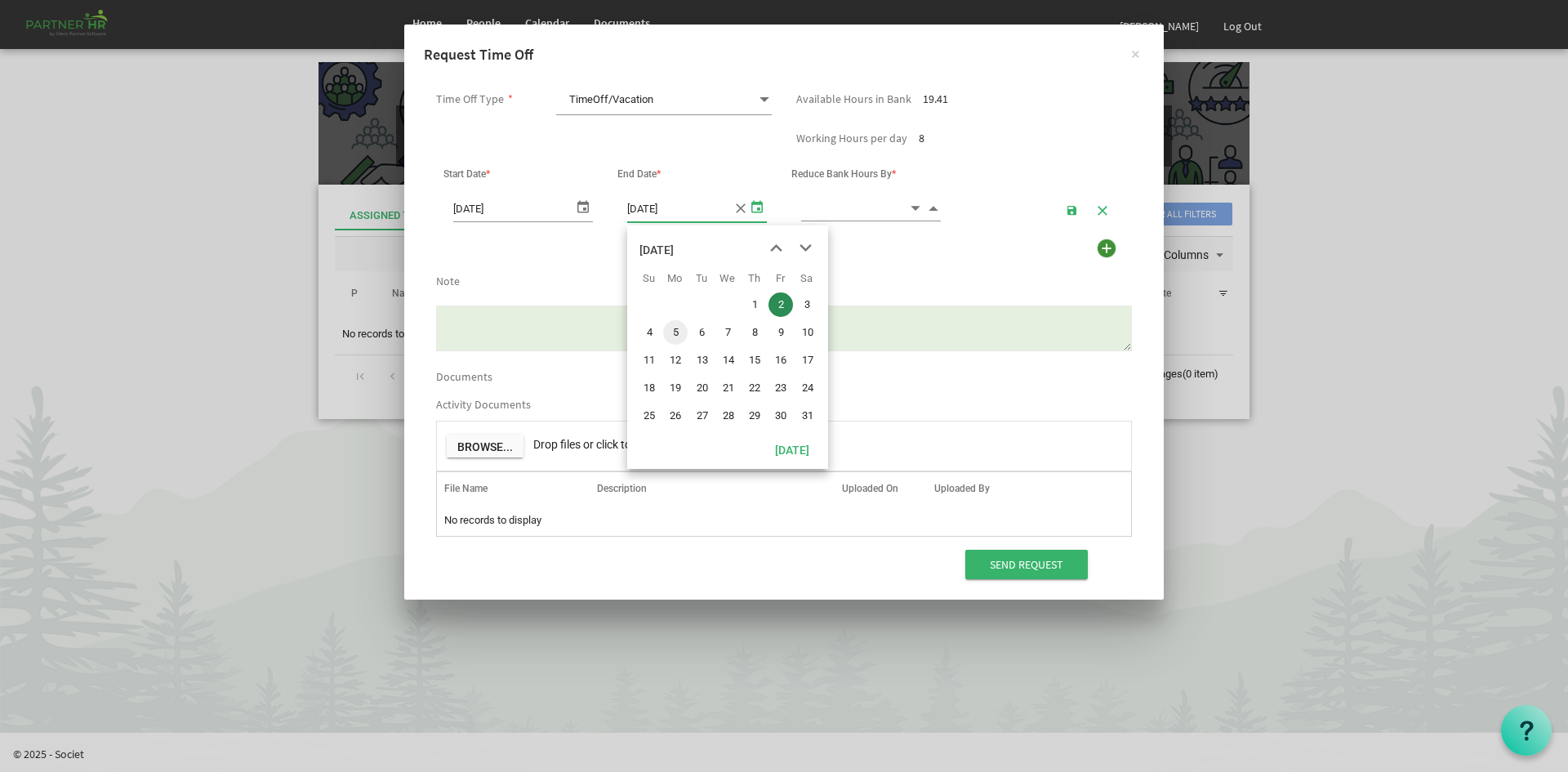
click at [665, 334] on span "5" at bounding box center [676, 332] width 24 height 24
type input "[DATE]"
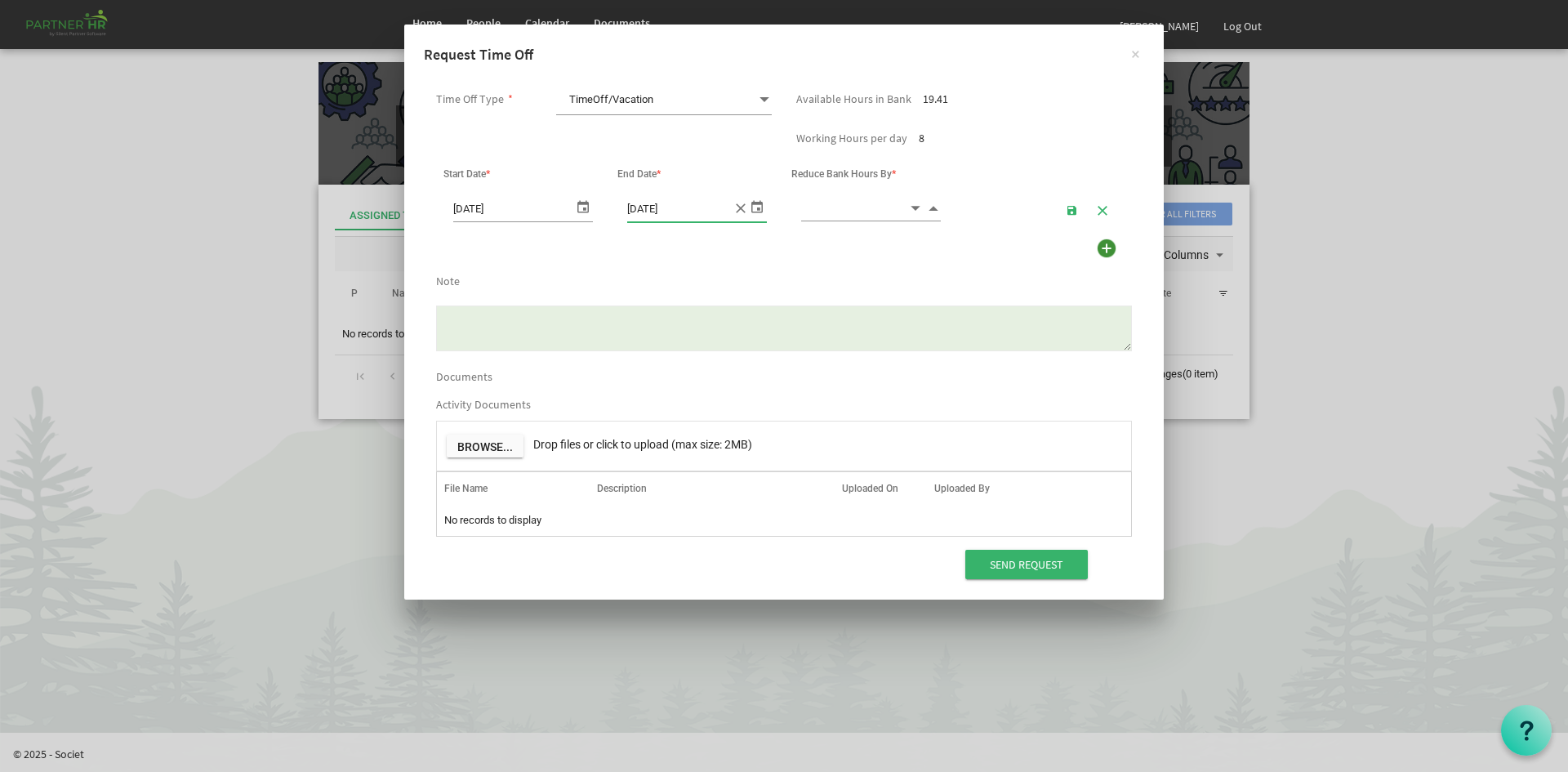
click at [898, 207] on input at bounding box center [855, 207] width 107 height 25
type input "16.00"
click at [834, 299] on div at bounding box center [783, 323] width 720 height 68
drag, startPoint x: 1021, startPoint y: 566, endPoint x: 1009, endPoint y: 546, distance: 23.3
click at [1021, 566] on input "Send Request" at bounding box center [1027, 564] width 122 height 29
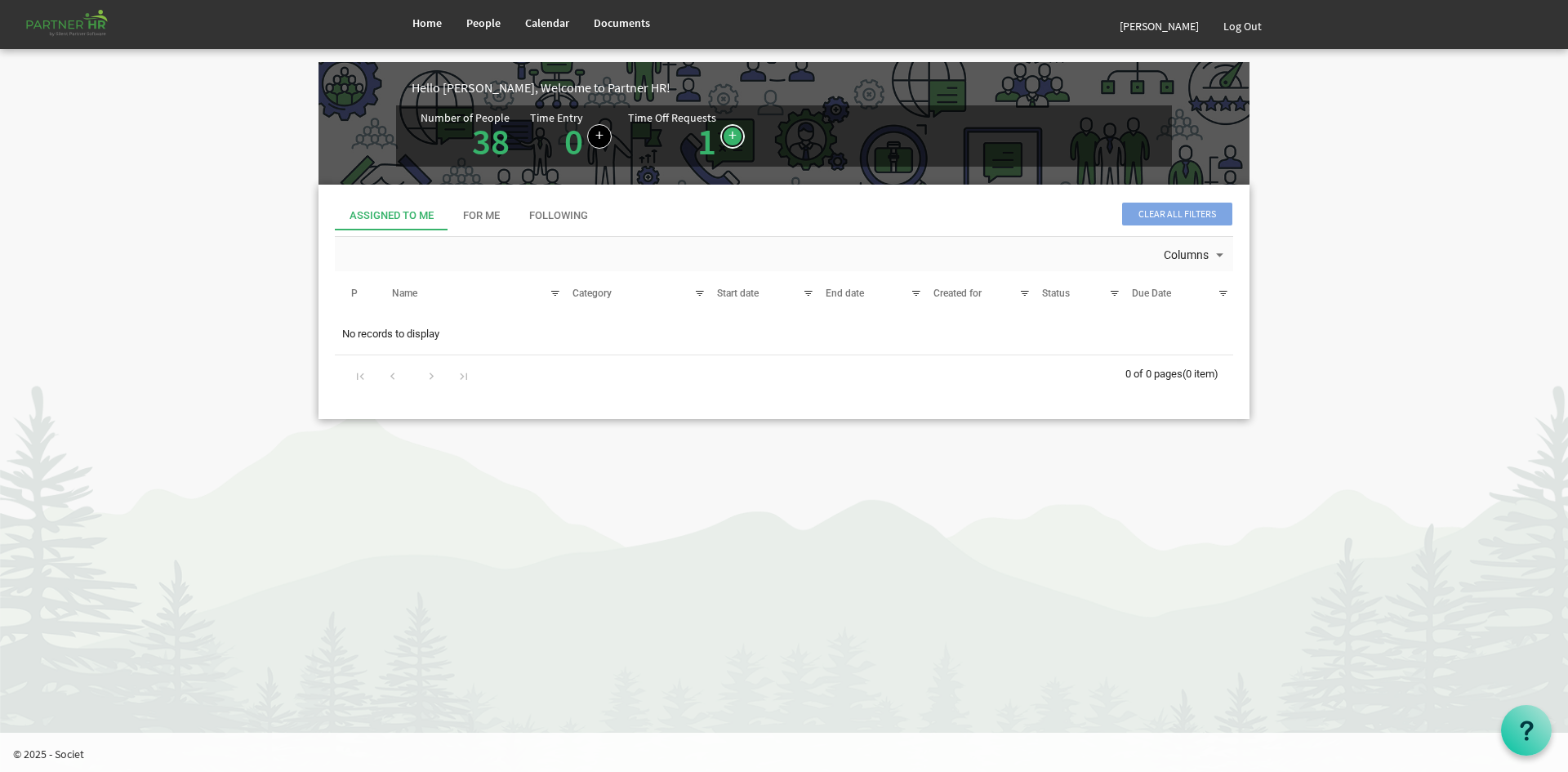
click at [727, 135] on link at bounding box center [732, 137] width 24 height 24
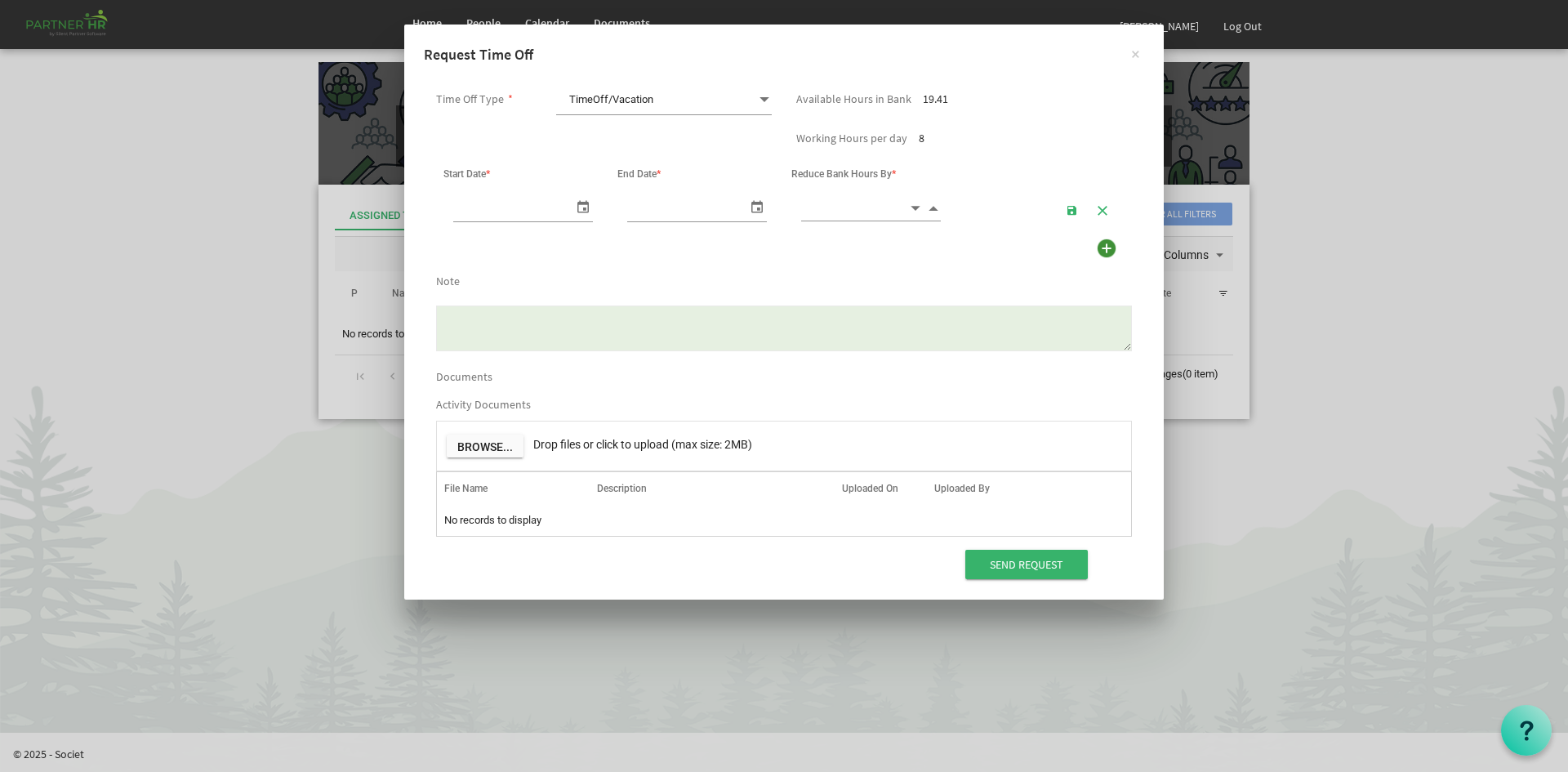
scroll to position [0, 17]
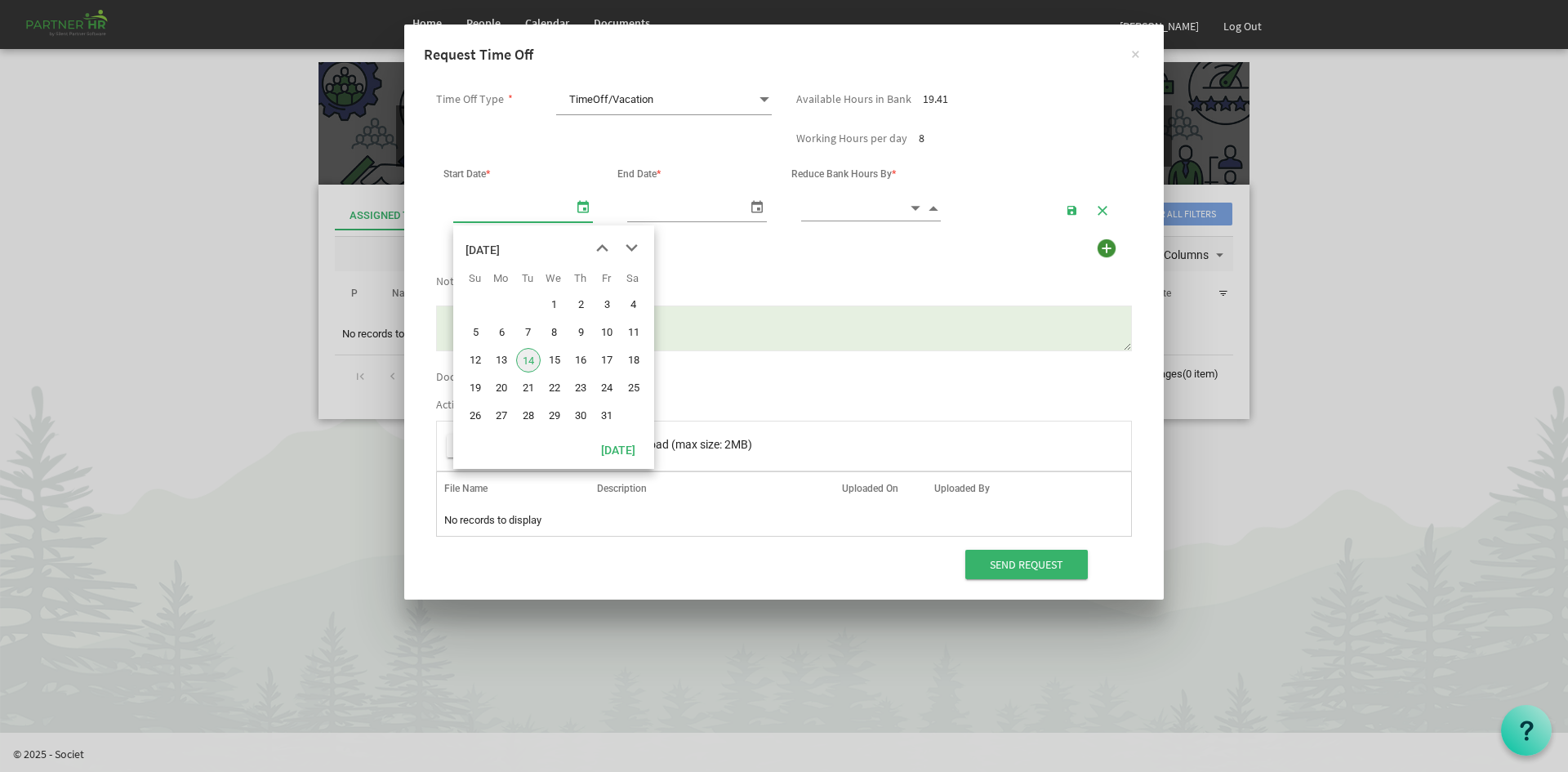
type input "[DATE]"
click at [582, 213] on span "select" at bounding box center [583, 205] width 20 height 24
click at [636, 249] on span "next month" at bounding box center [632, 248] width 28 height 29
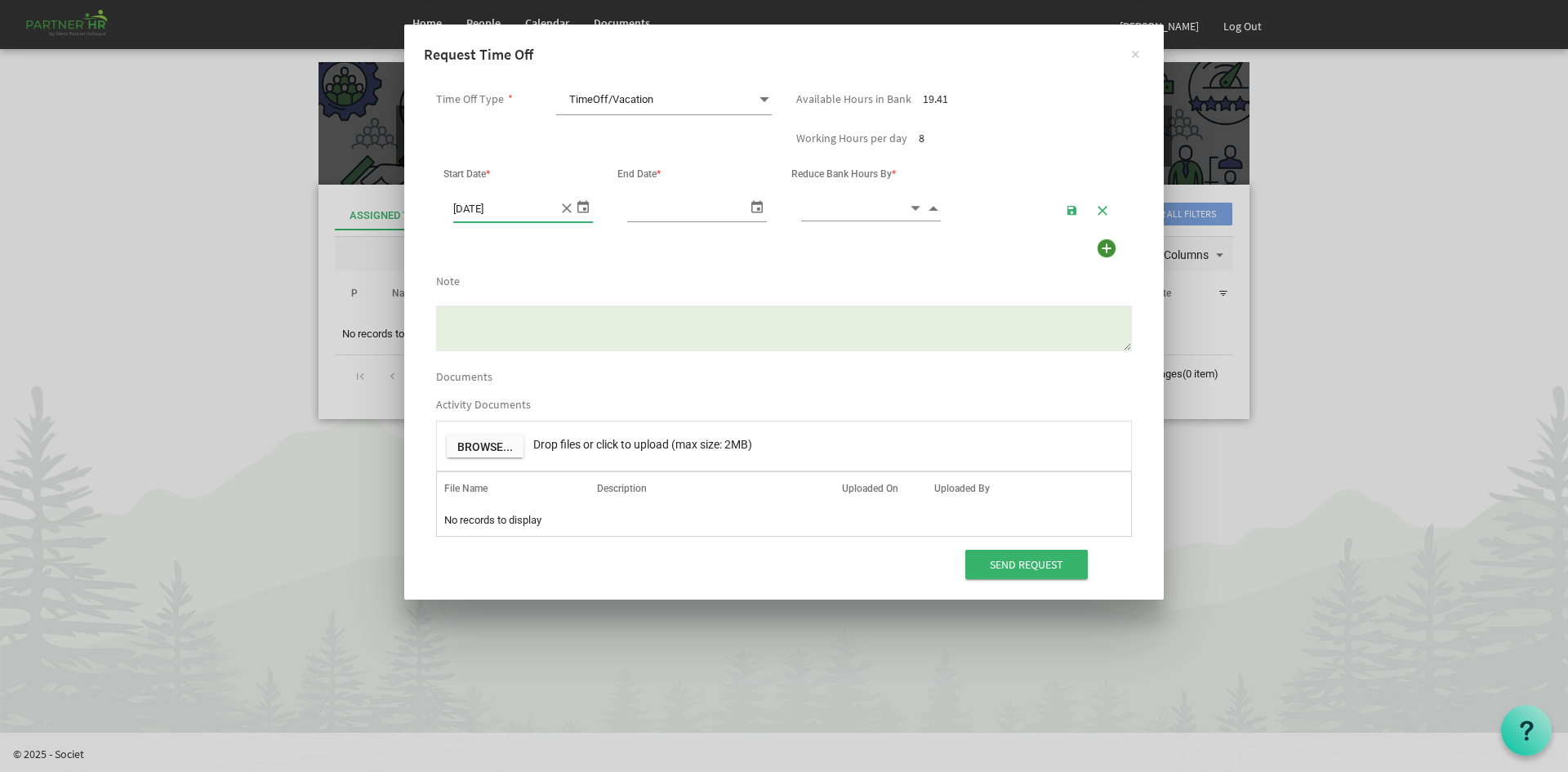
scroll to position [0, 0]
click at [636, 249] on form "Time Off Type * TimeOff/Vacation TimeOff/Vacation Available Hours in Bank 19.41…" at bounding box center [783, 335] width 720 height 502
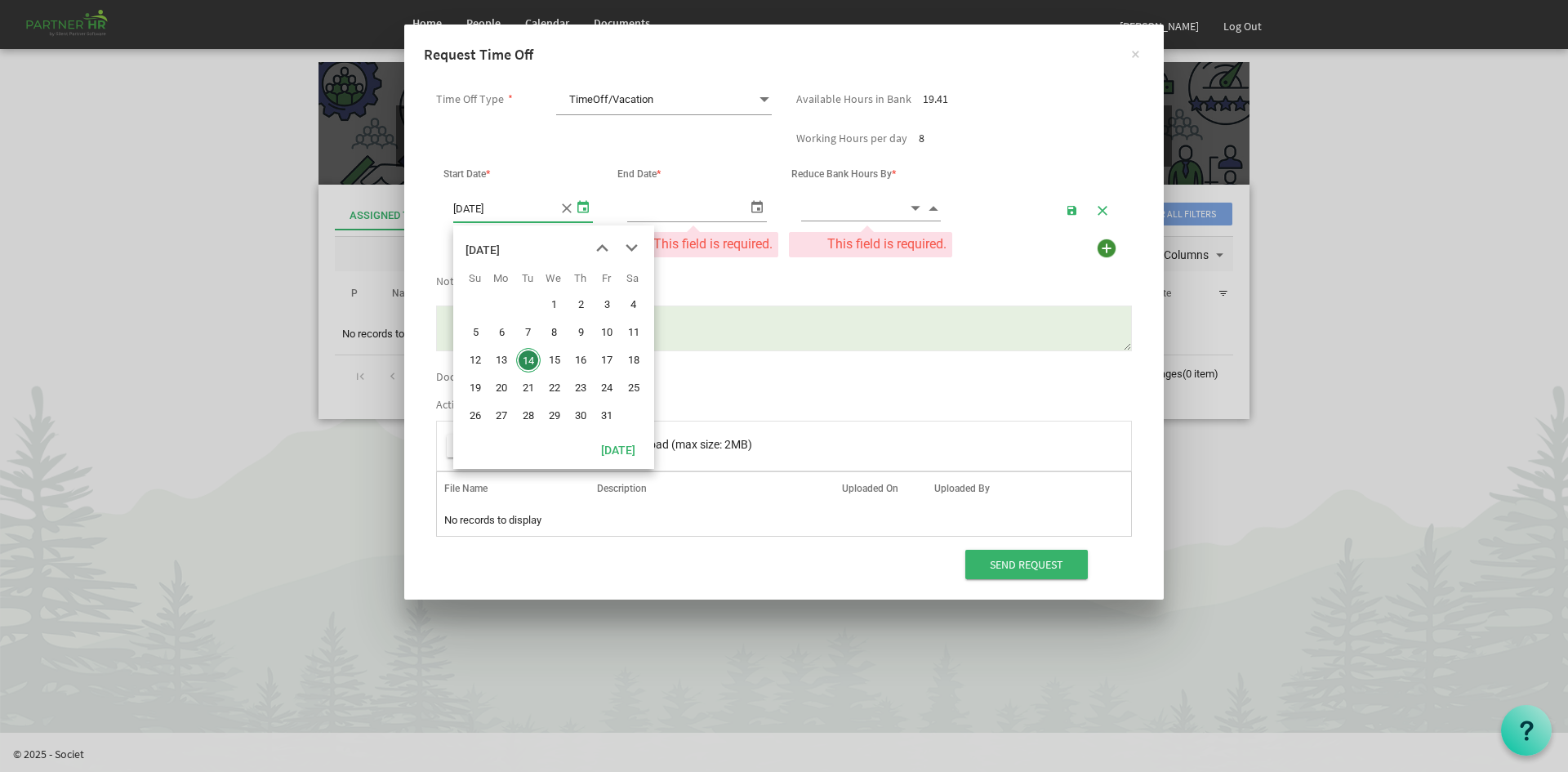
click at [580, 213] on span "select" at bounding box center [583, 205] width 20 height 24
click at [629, 241] on span "next month" at bounding box center [632, 248] width 28 height 29
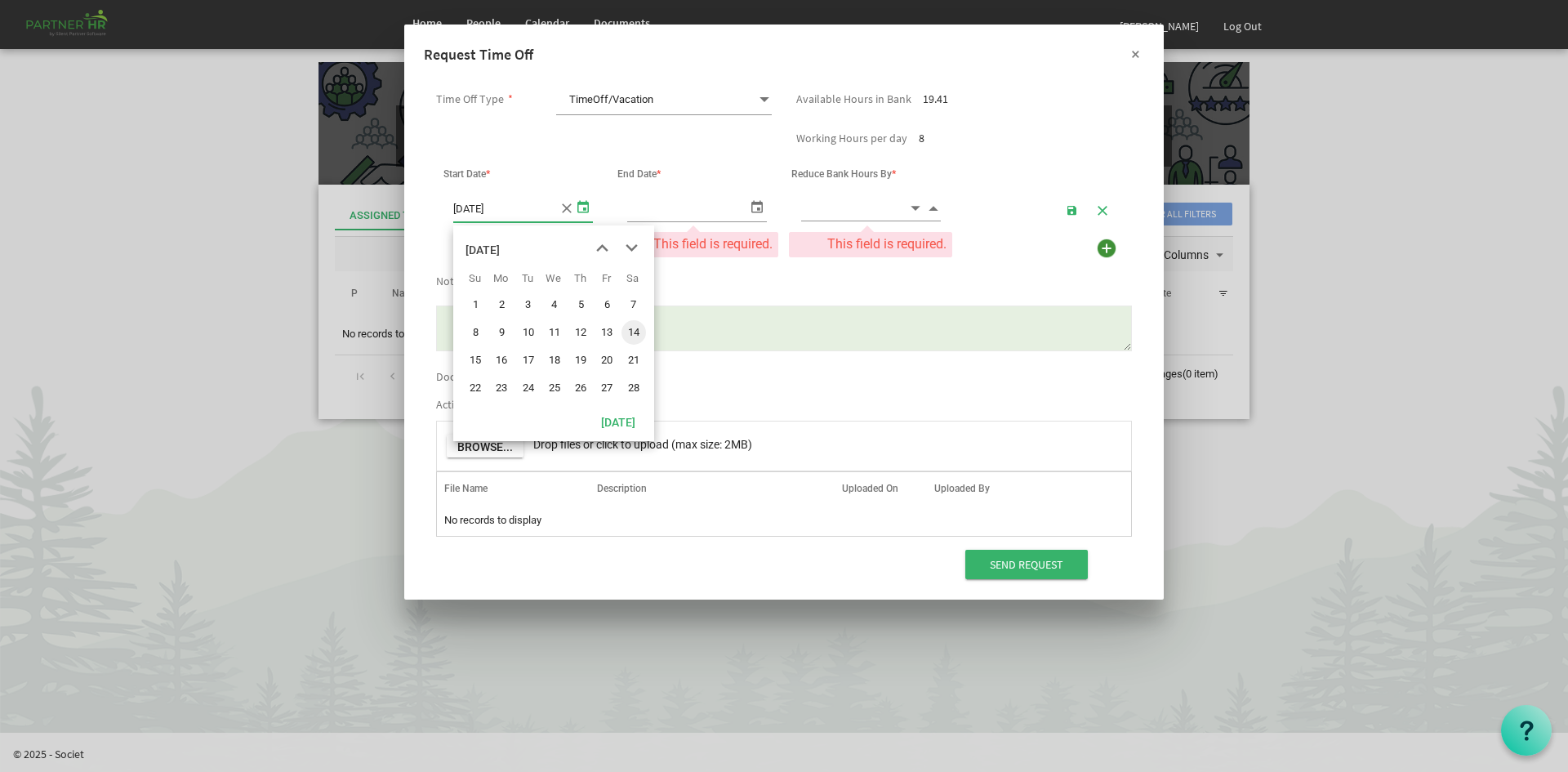
click at [1136, 55] on button "×" at bounding box center [1134, 53] width 40 height 40
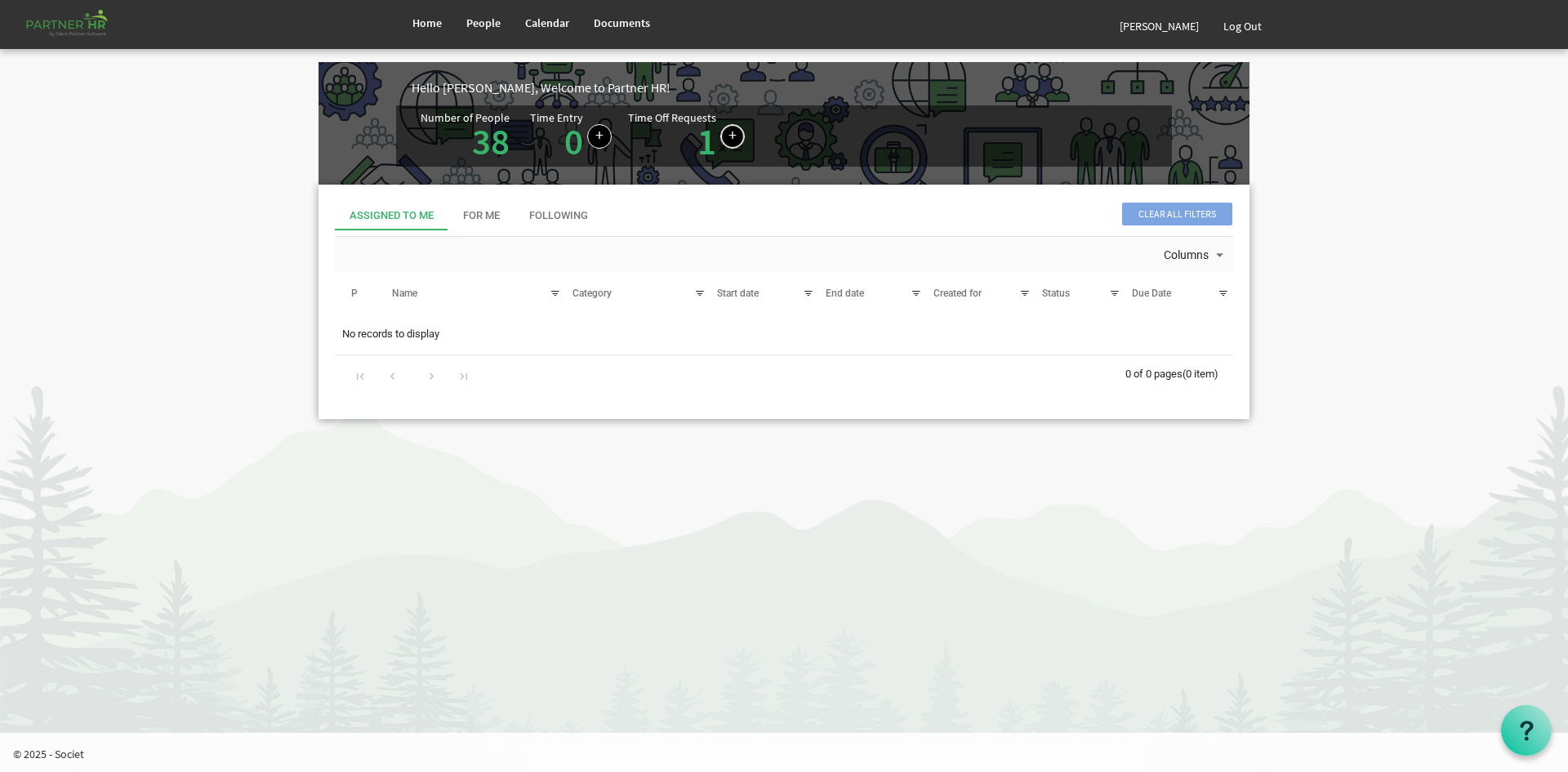
click at [728, 138] on link at bounding box center [732, 137] width 24 height 24
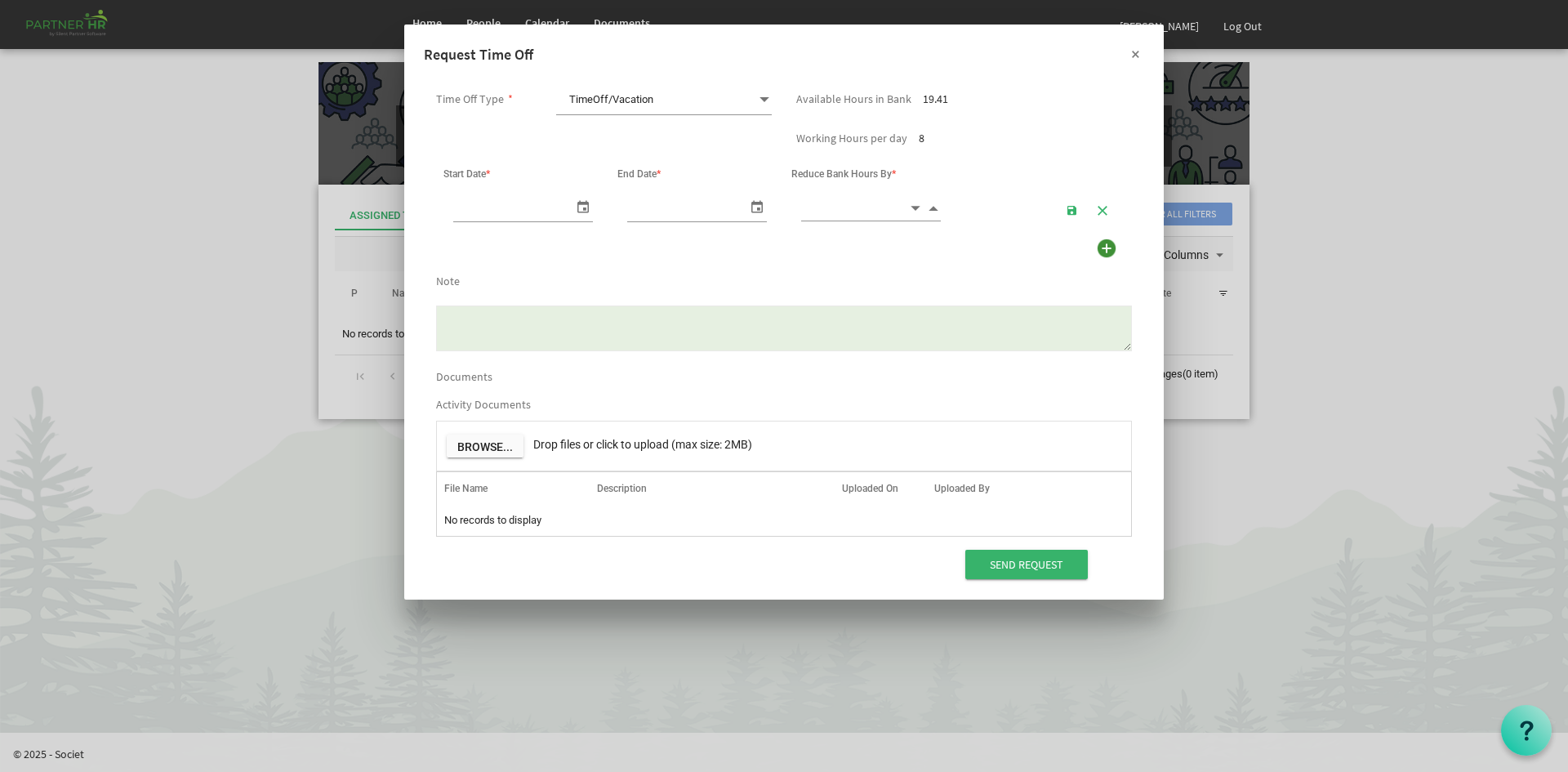
click at [1132, 56] on button "×" at bounding box center [1134, 53] width 40 height 40
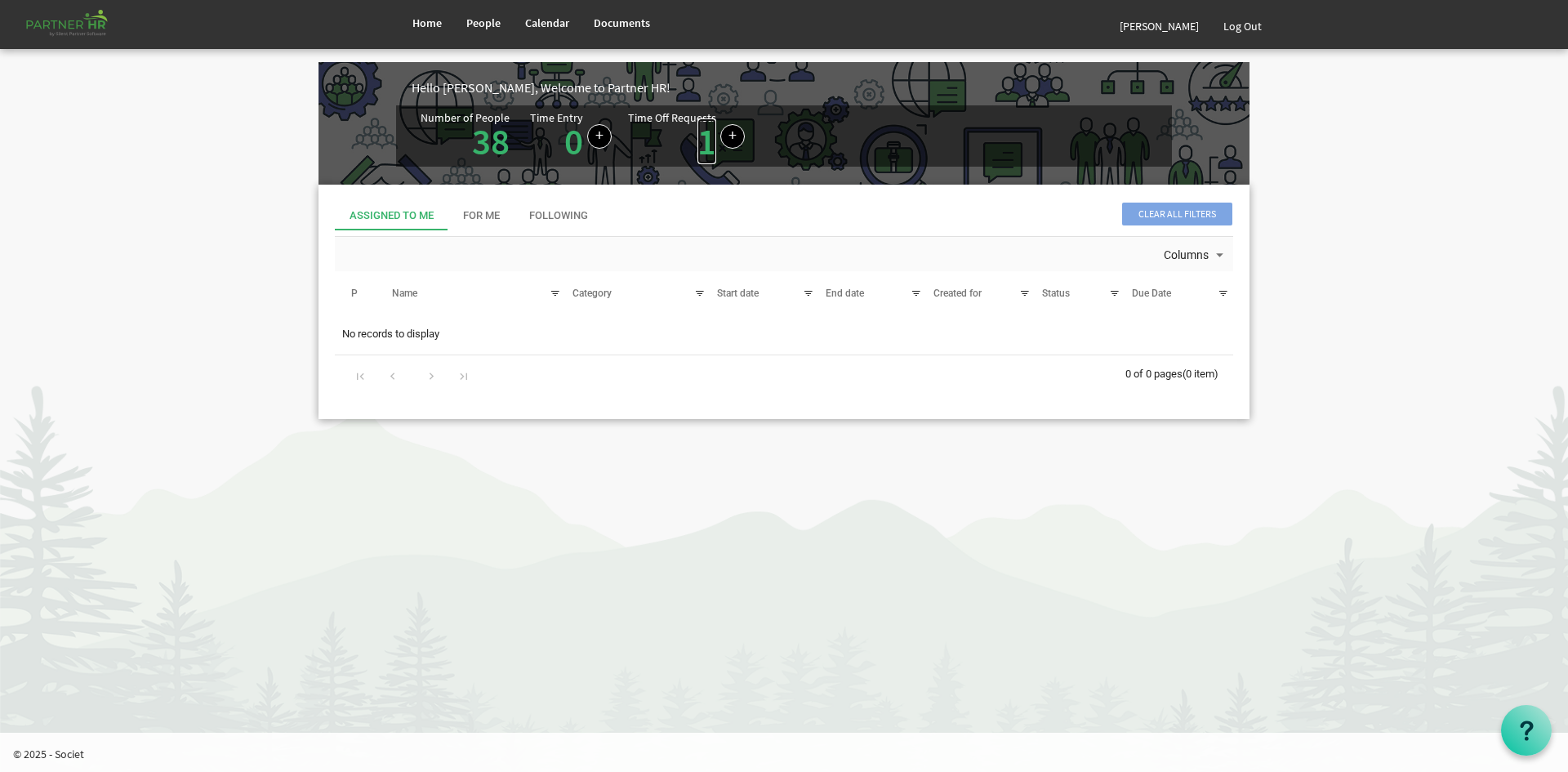
click at [697, 130] on link "1" at bounding box center [707, 141] width 19 height 46
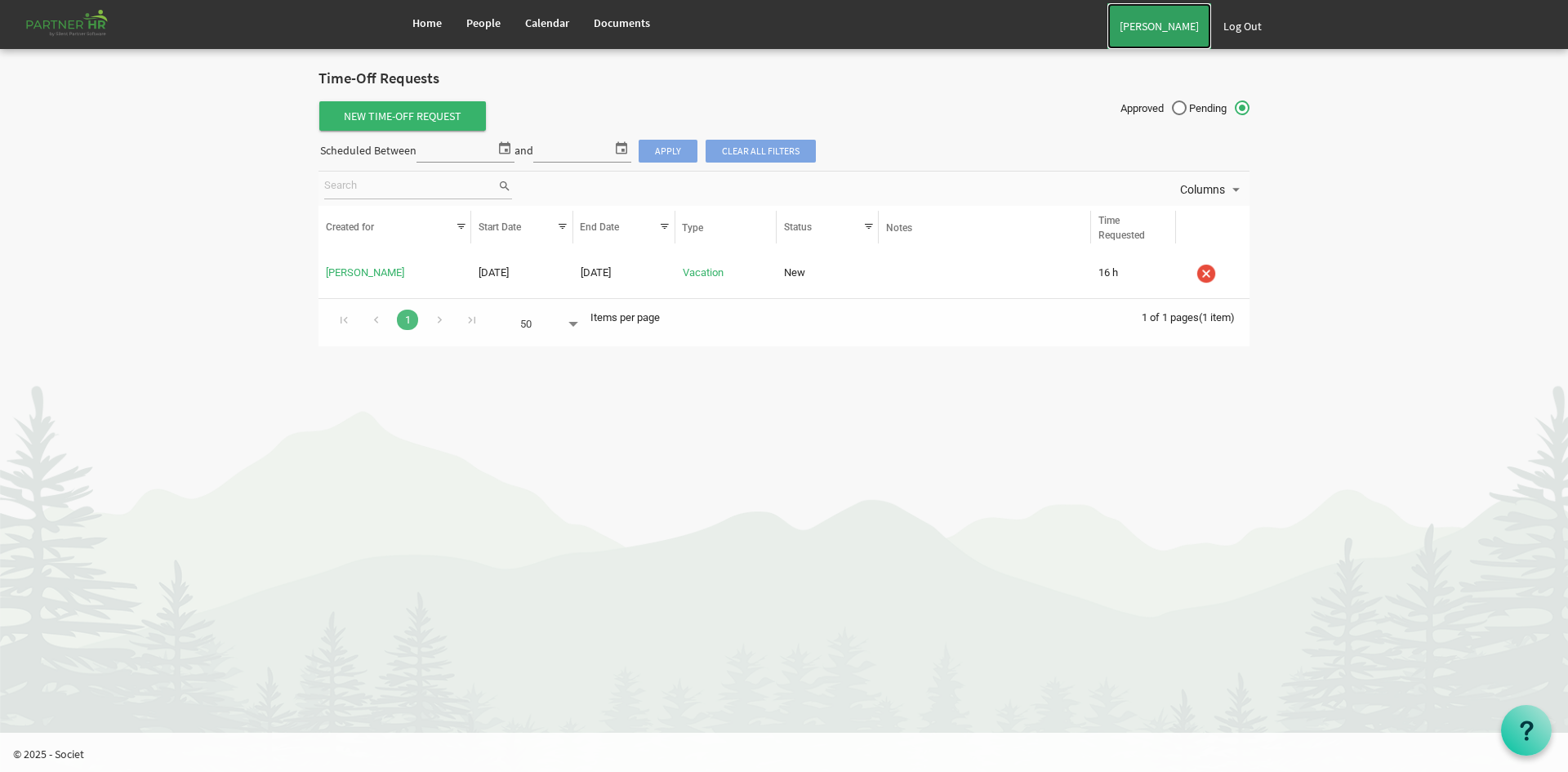
click at [1163, 27] on link "[PERSON_NAME]" at bounding box center [1160, 25] width 104 height 46
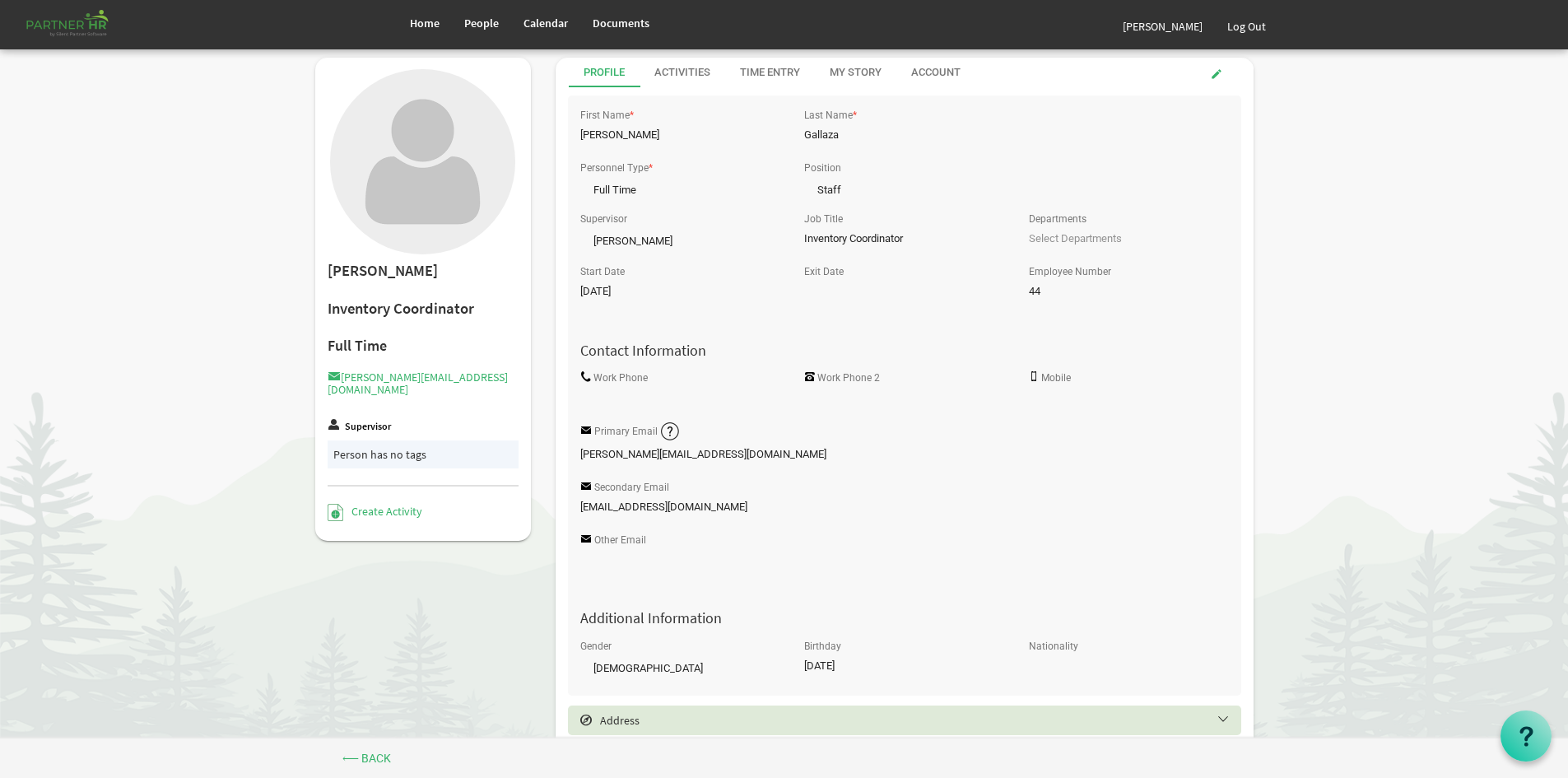
scroll to position [349, 0]
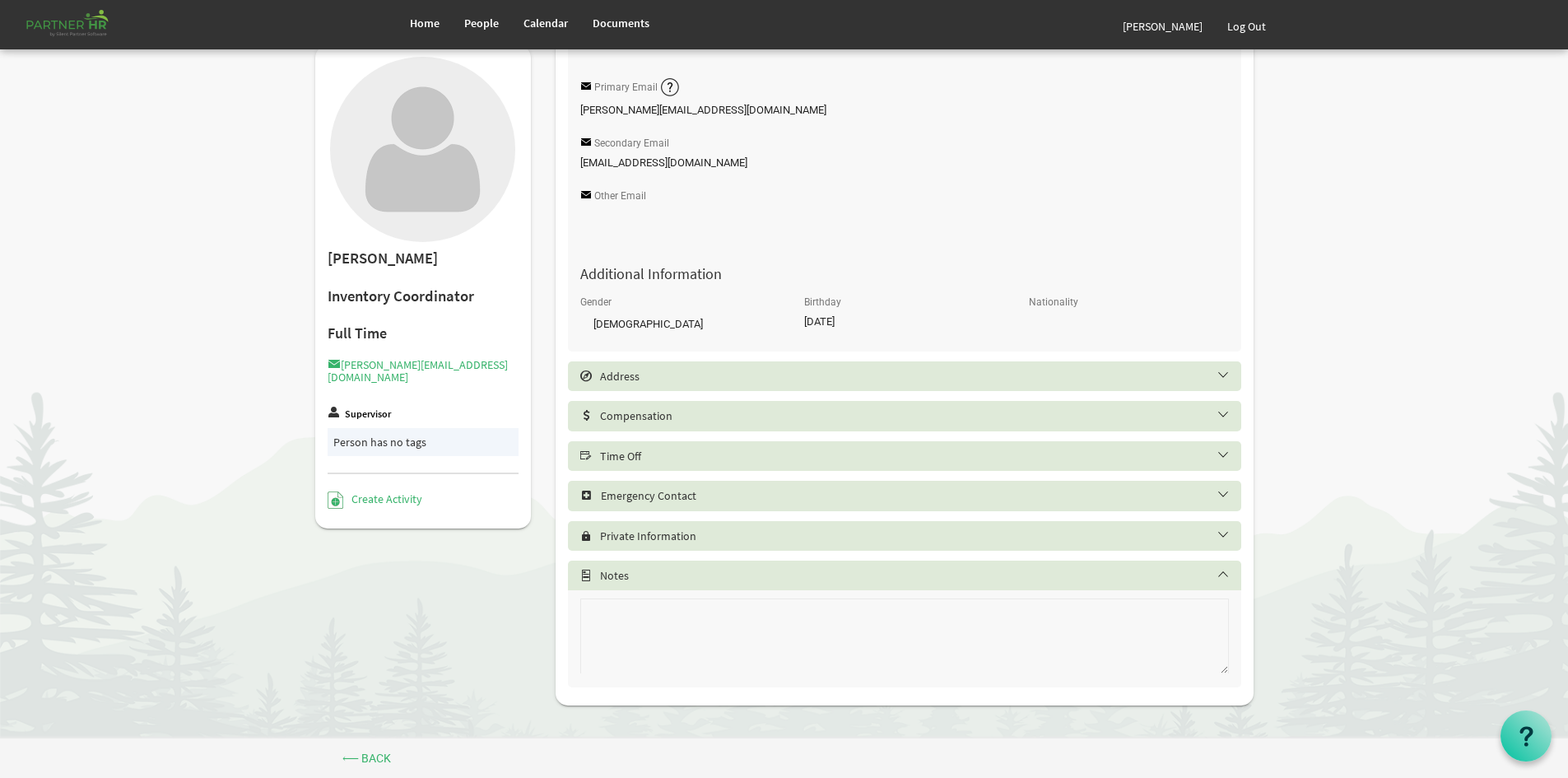
click at [701, 461] on h5 "Time Off" at bounding box center [917, 456] width 673 height 13
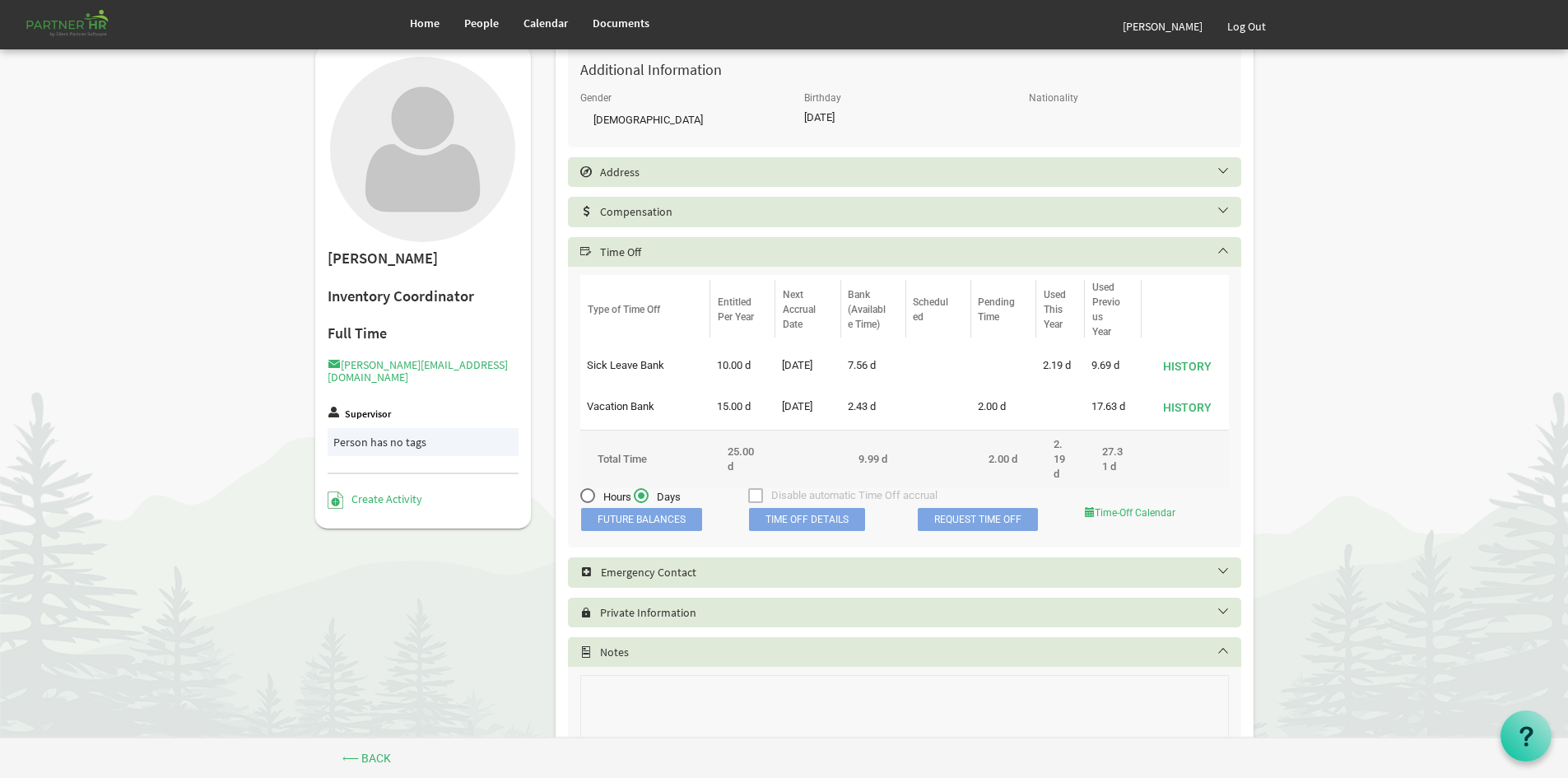
scroll to position [630, 0]
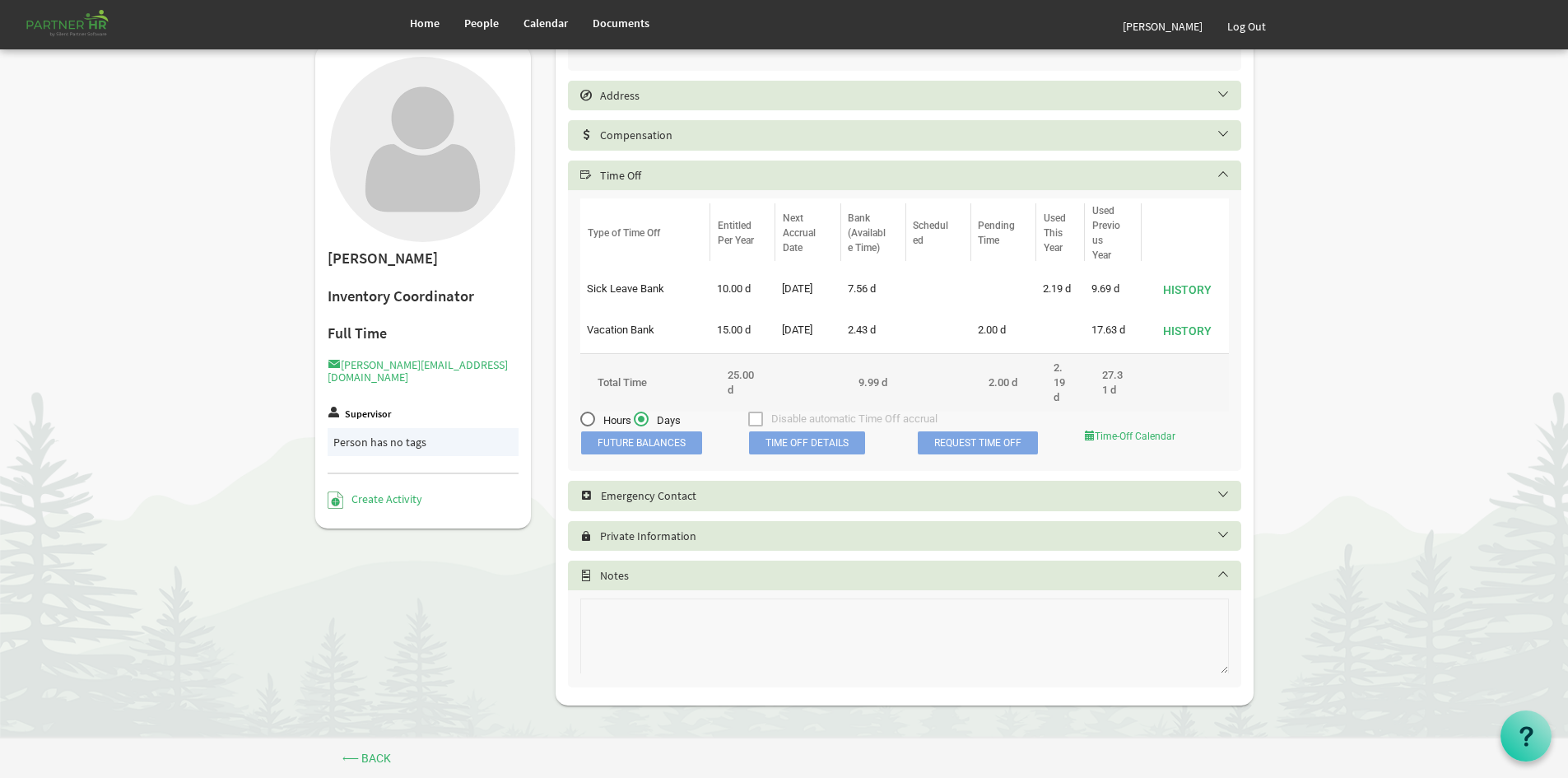
click at [626, 446] on span "Future Balances" at bounding box center [642, 443] width 121 height 23
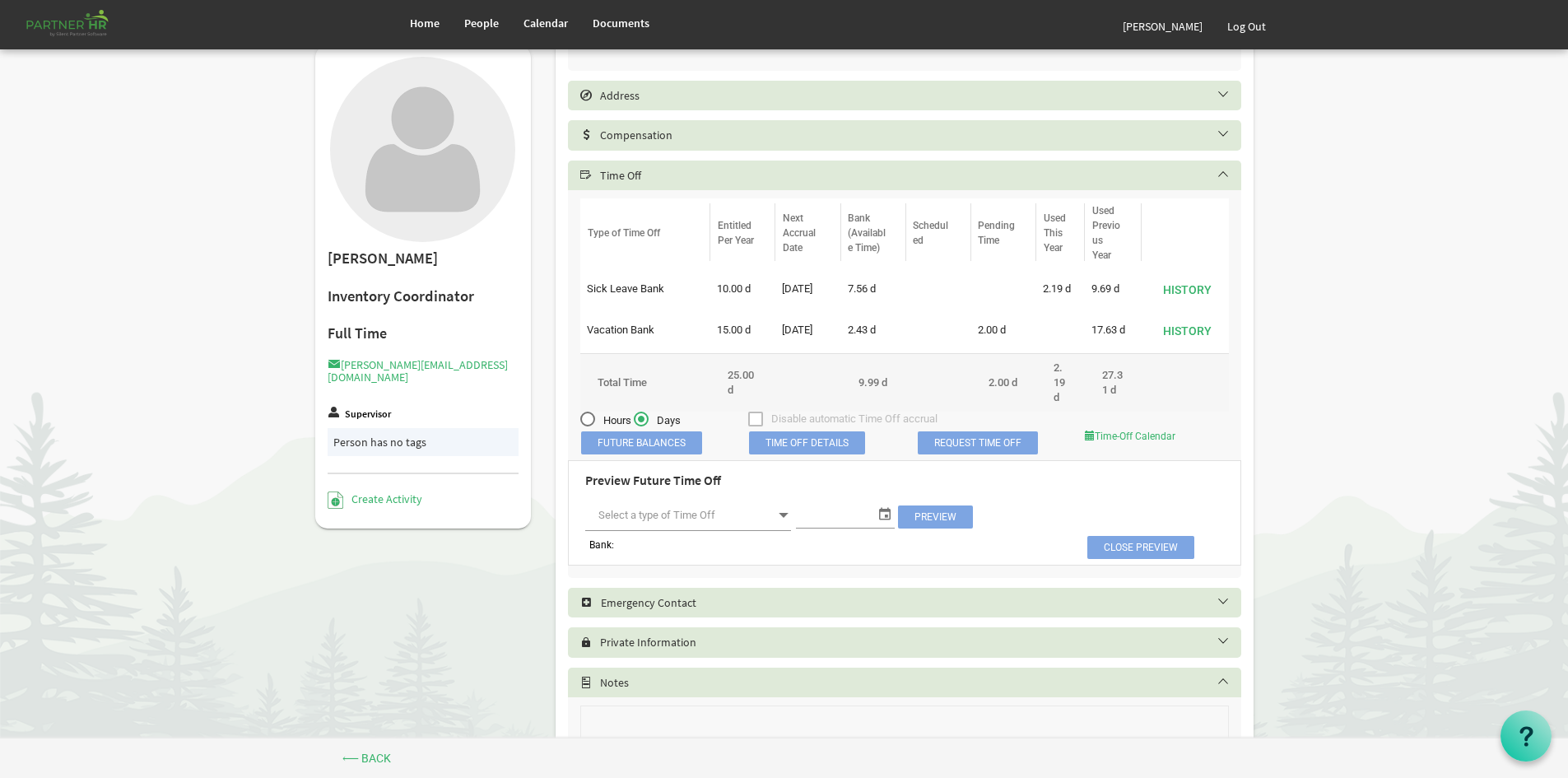
click at [777, 520] on span at bounding box center [784, 515] width 15 height 23
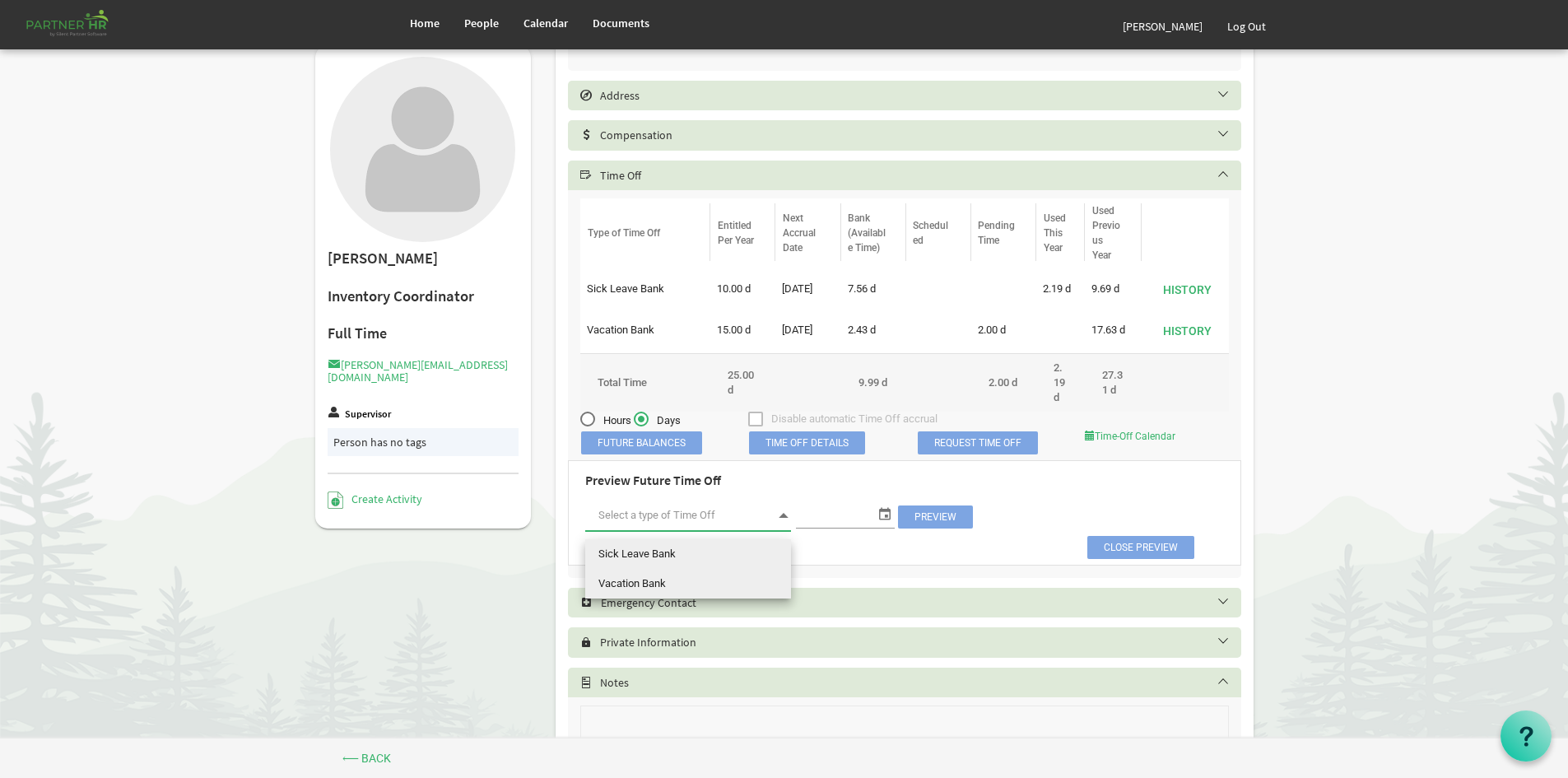
click at [747, 582] on li "Vacation Bank" at bounding box center [688, 584] width 206 height 29
type input "Vacation Bank"
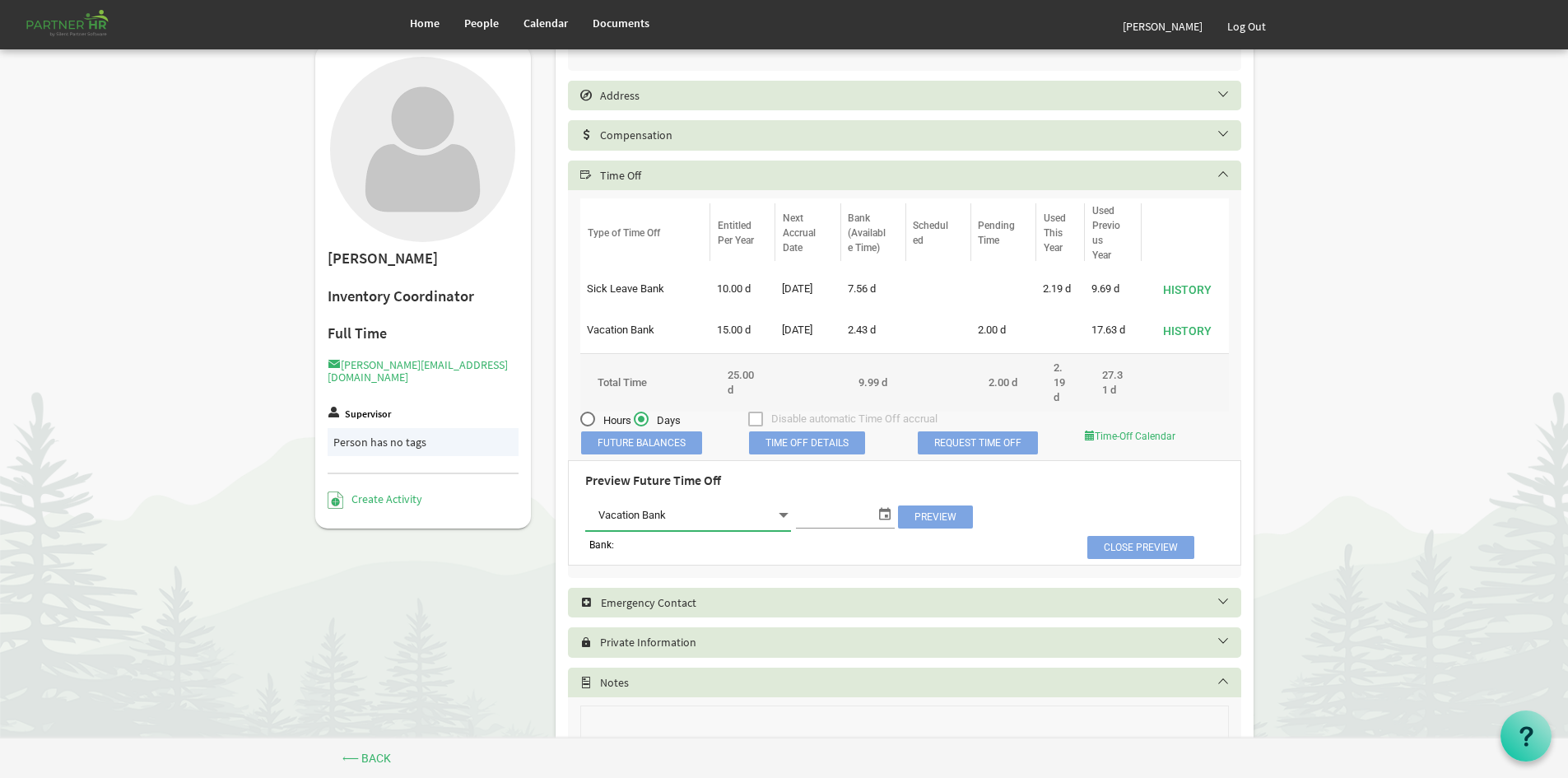
click at [892, 519] on span "select" at bounding box center [884, 513] width 20 height 22
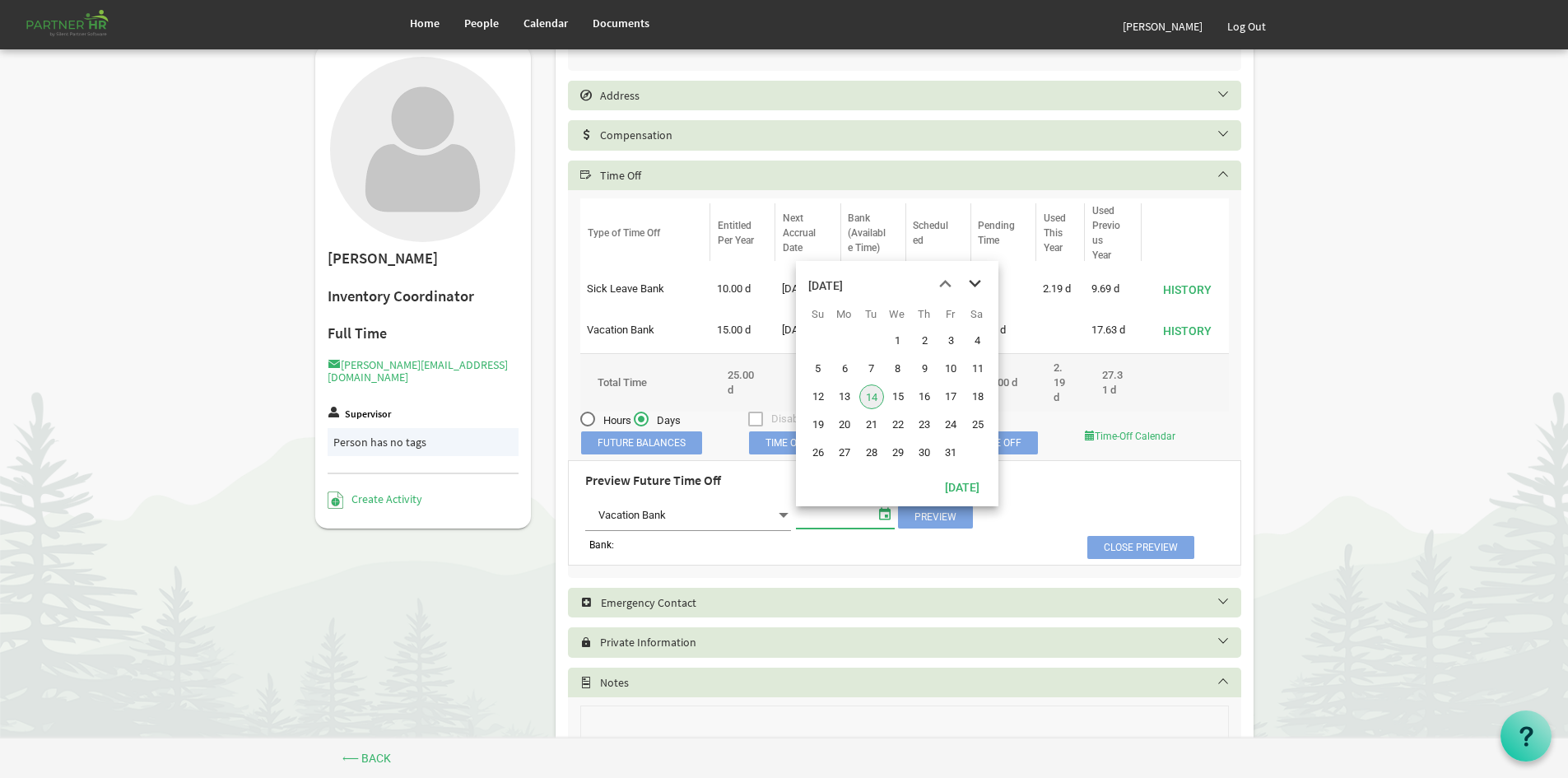
click at [983, 278] on span "next month" at bounding box center [975, 284] width 28 height 29
click at [961, 370] on span "13" at bounding box center [950, 369] width 25 height 25
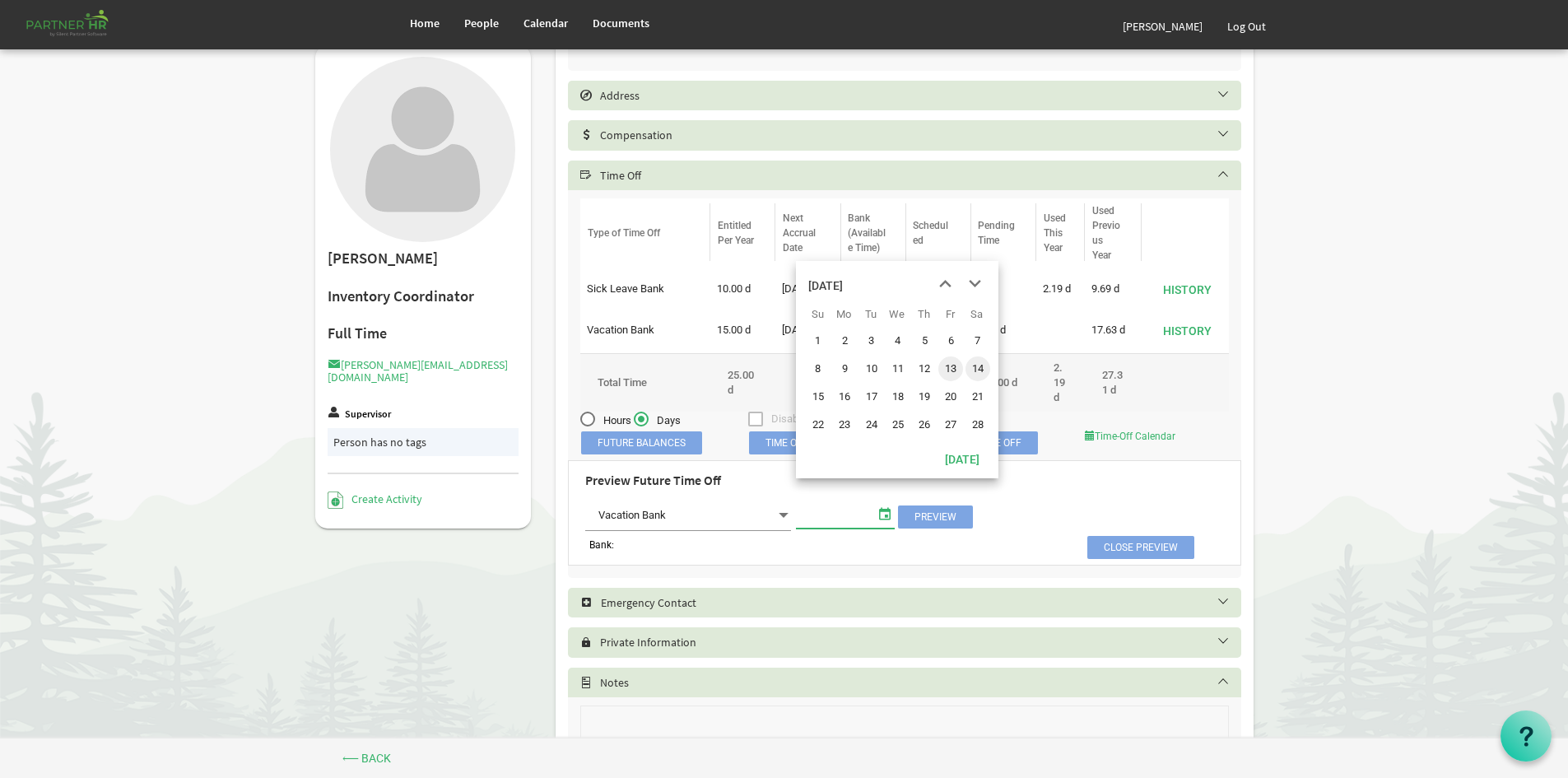
type input "2/13/2026"
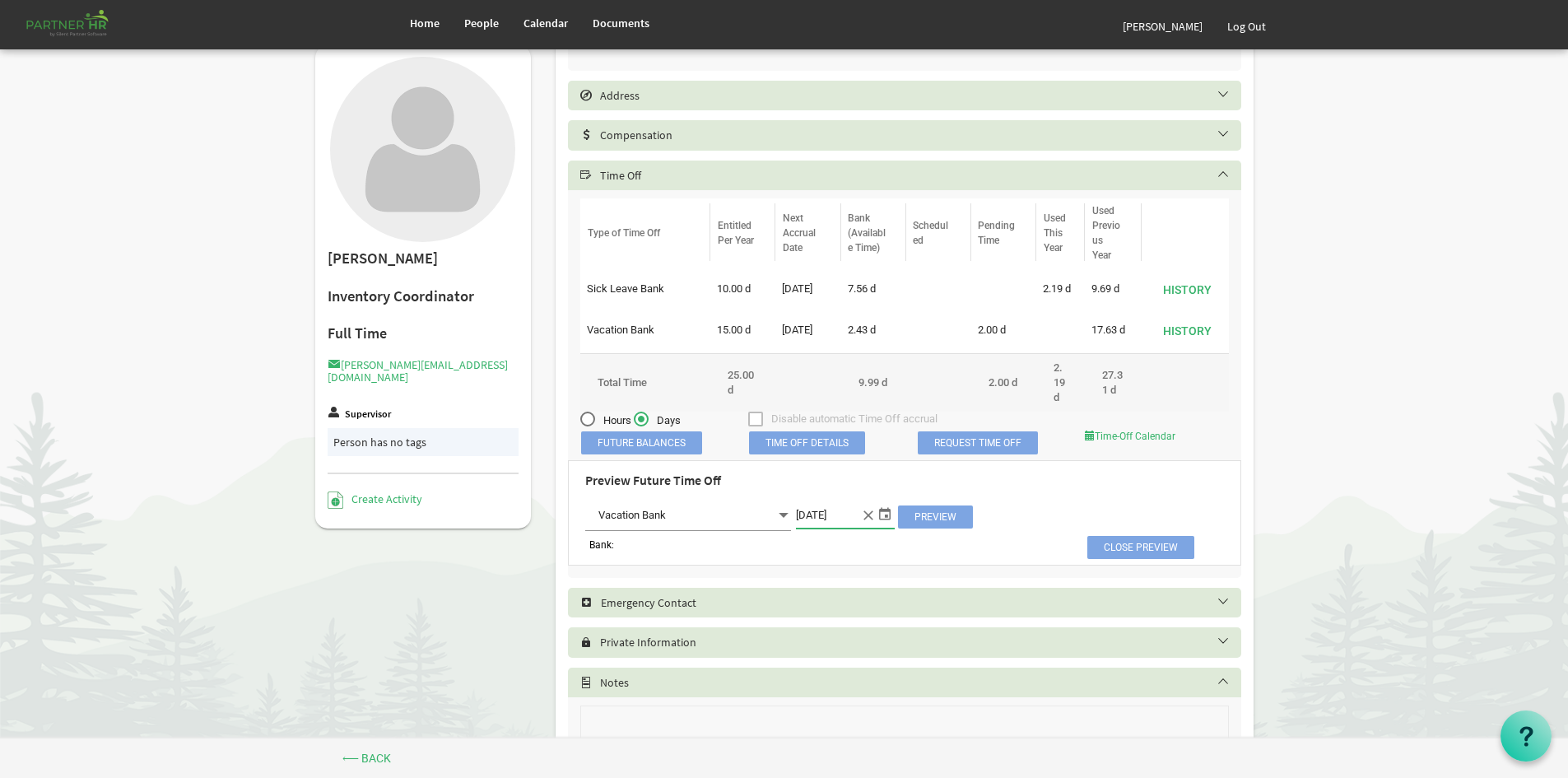
click at [939, 526] on span "Preview" at bounding box center [935, 517] width 75 height 23
click at [784, 520] on span at bounding box center [784, 515] width 15 height 23
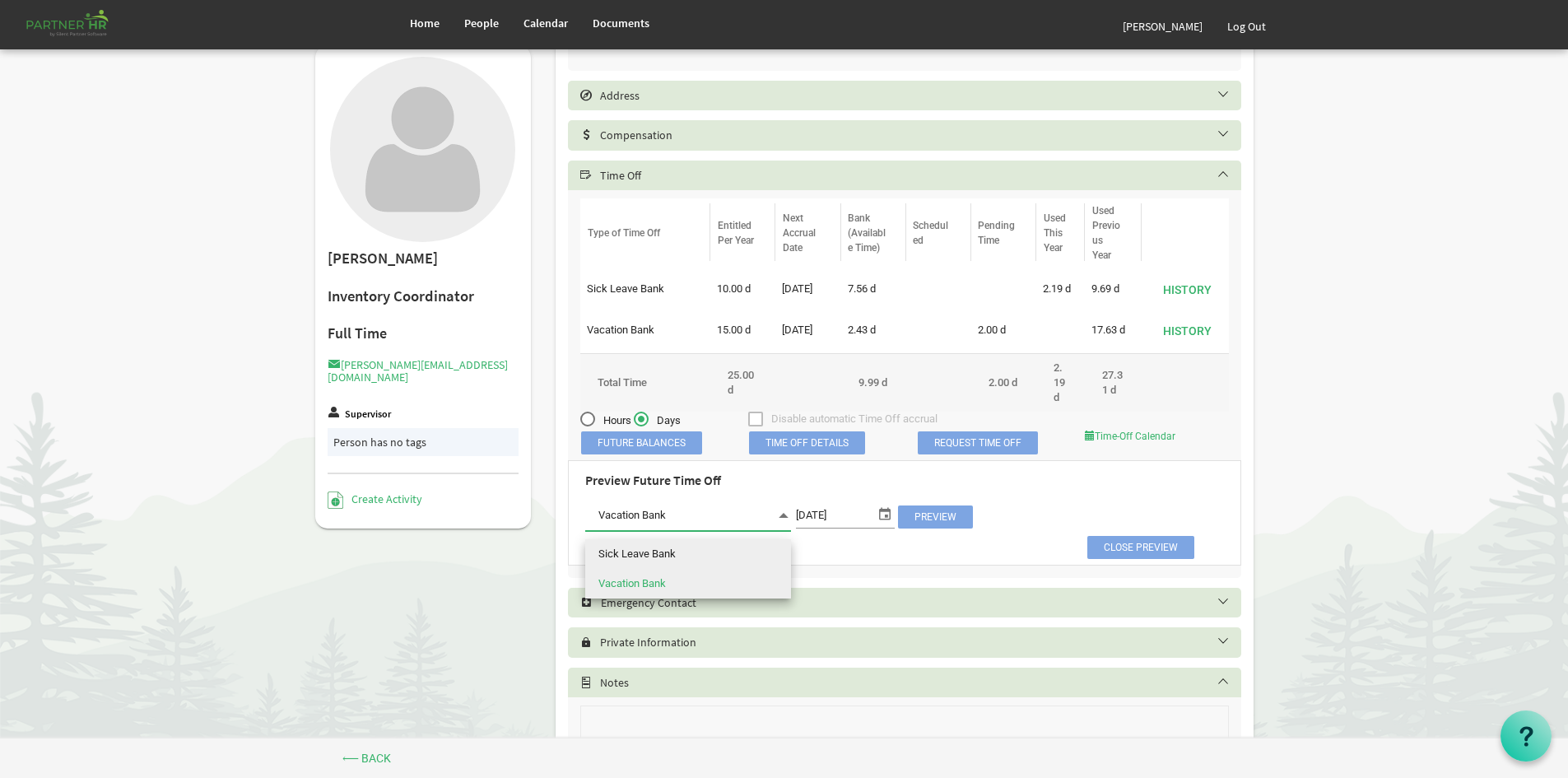
click at [766, 551] on li "Sick Leave Bank" at bounding box center [688, 553] width 206 height 29
type input "Sick Leave Bank"
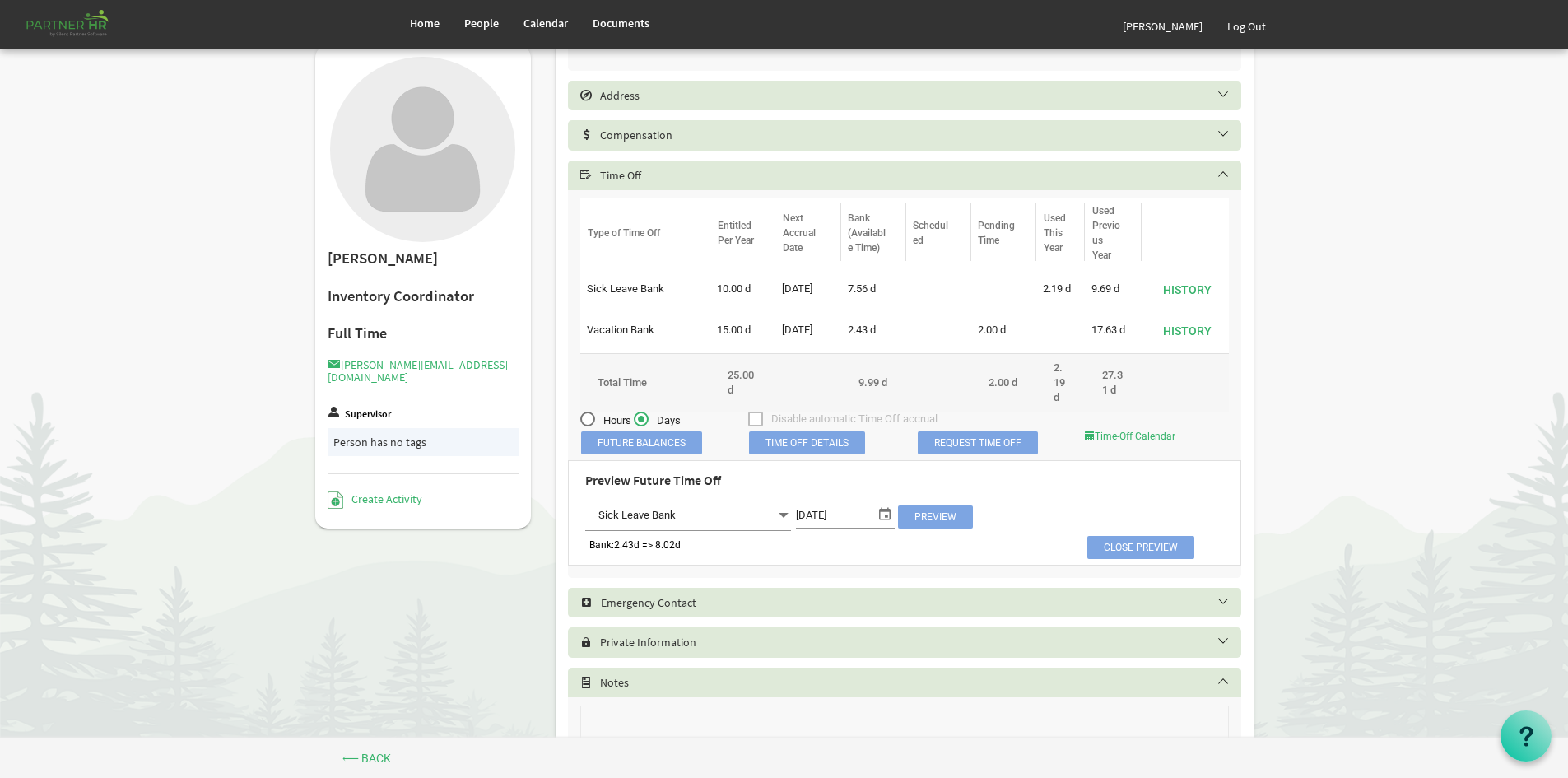
click at [947, 510] on div "Preview Future Time Off Sick Leave Bank Sick Leave Bank 2/13/2026 Preview" at bounding box center [904, 499] width 663 height 69
click at [948, 519] on span "Preview" at bounding box center [935, 517] width 75 height 23
click at [1240, 28] on link "Log Out" at bounding box center [1246, 26] width 64 height 46
